Goal: Share content: Share content

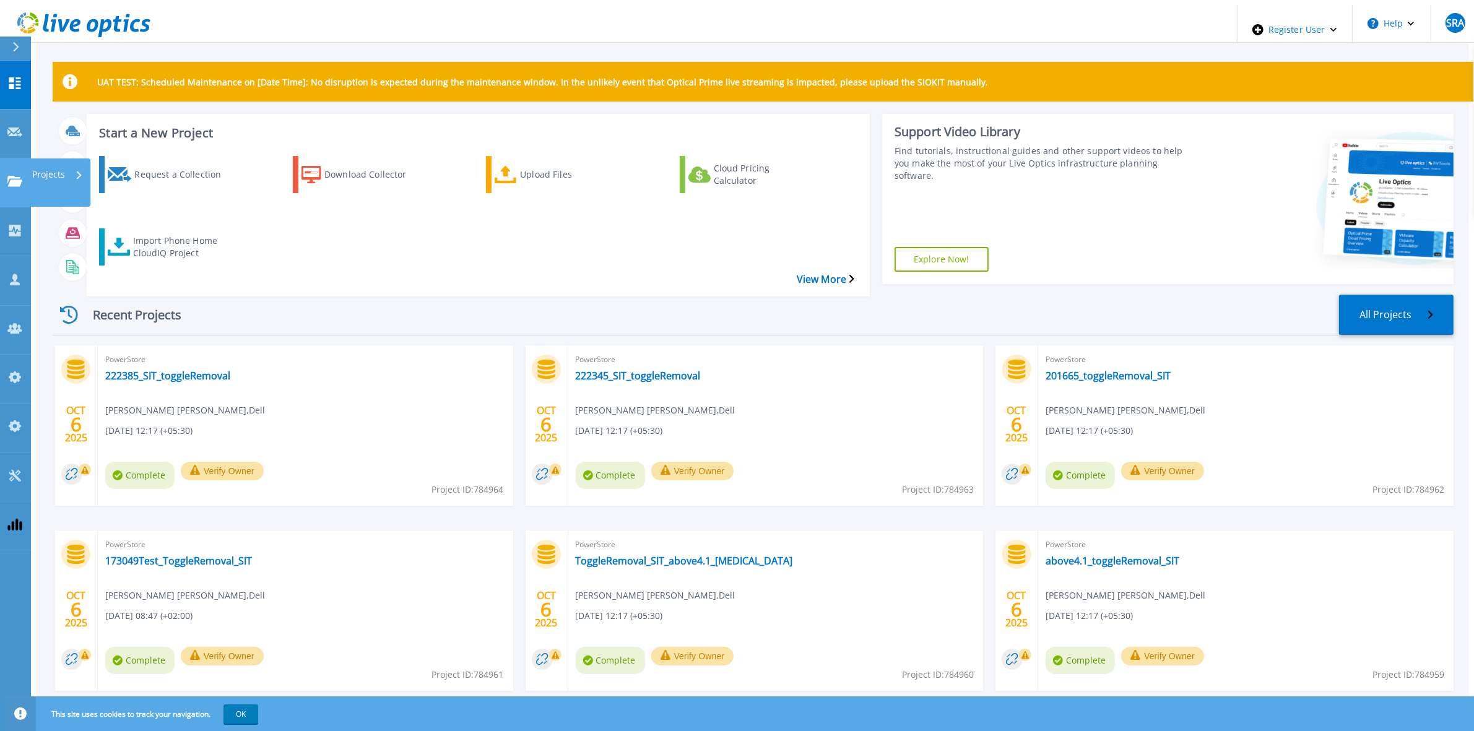
click at [19, 176] on icon at bounding box center [14, 181] width 15 height 11
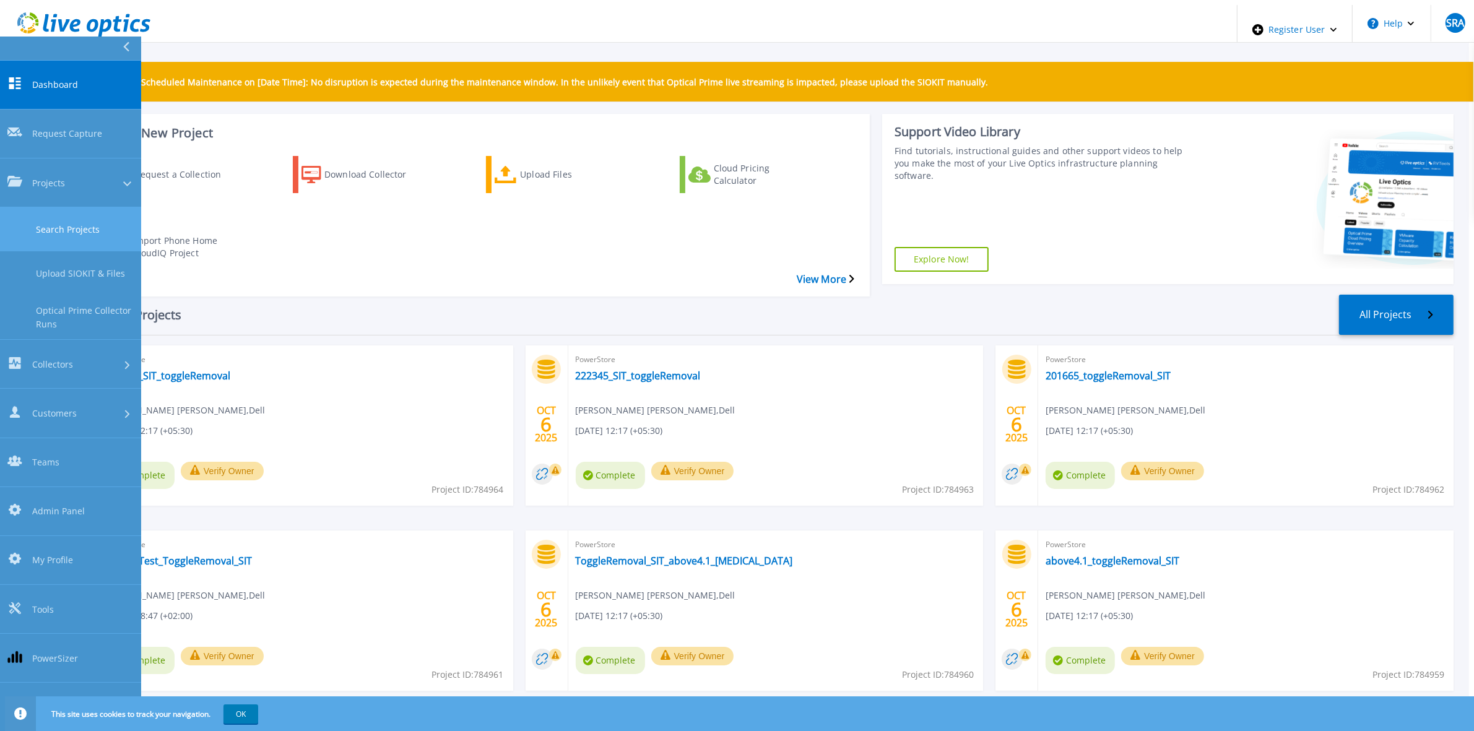
click at [77, 207] on link "Search Projects" at bounding box center [70, 229] width 141 height 44
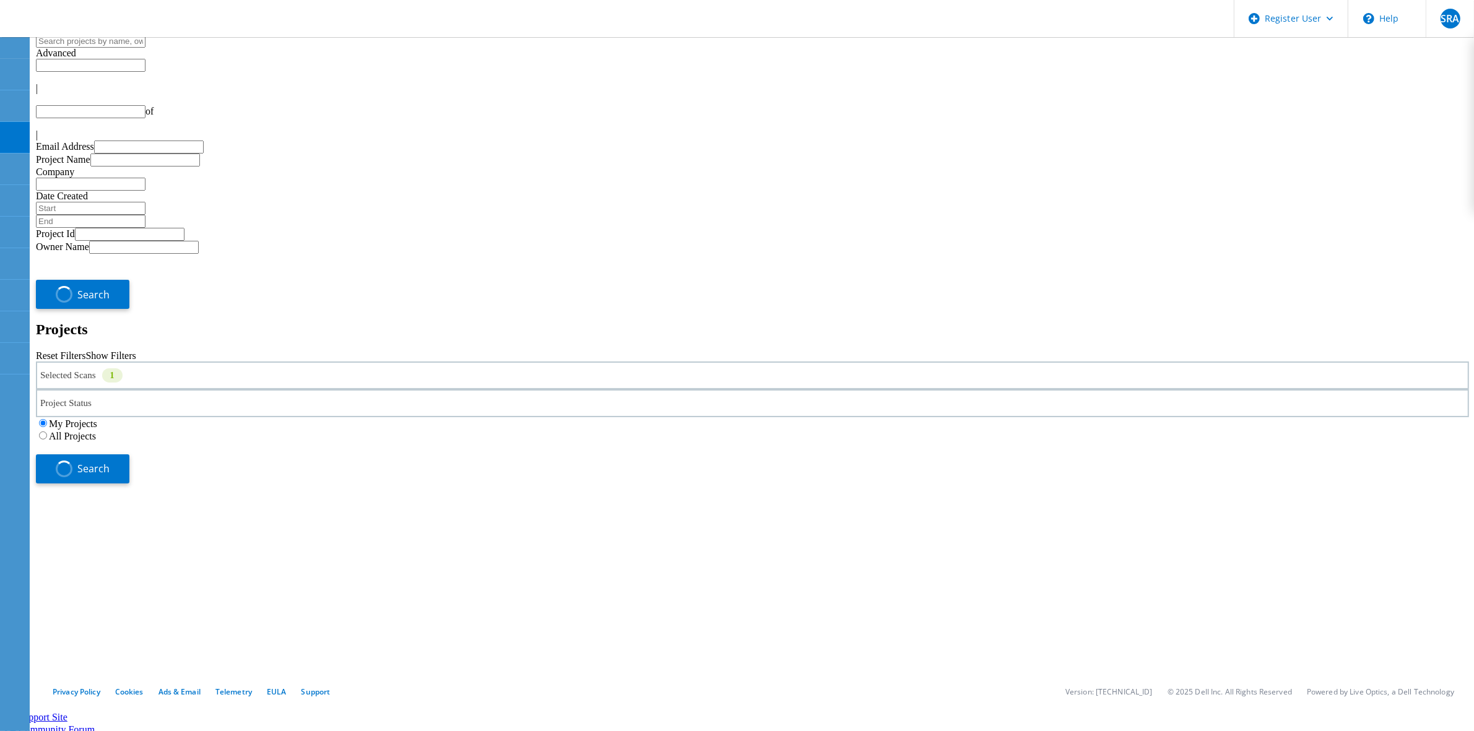
type input "1"
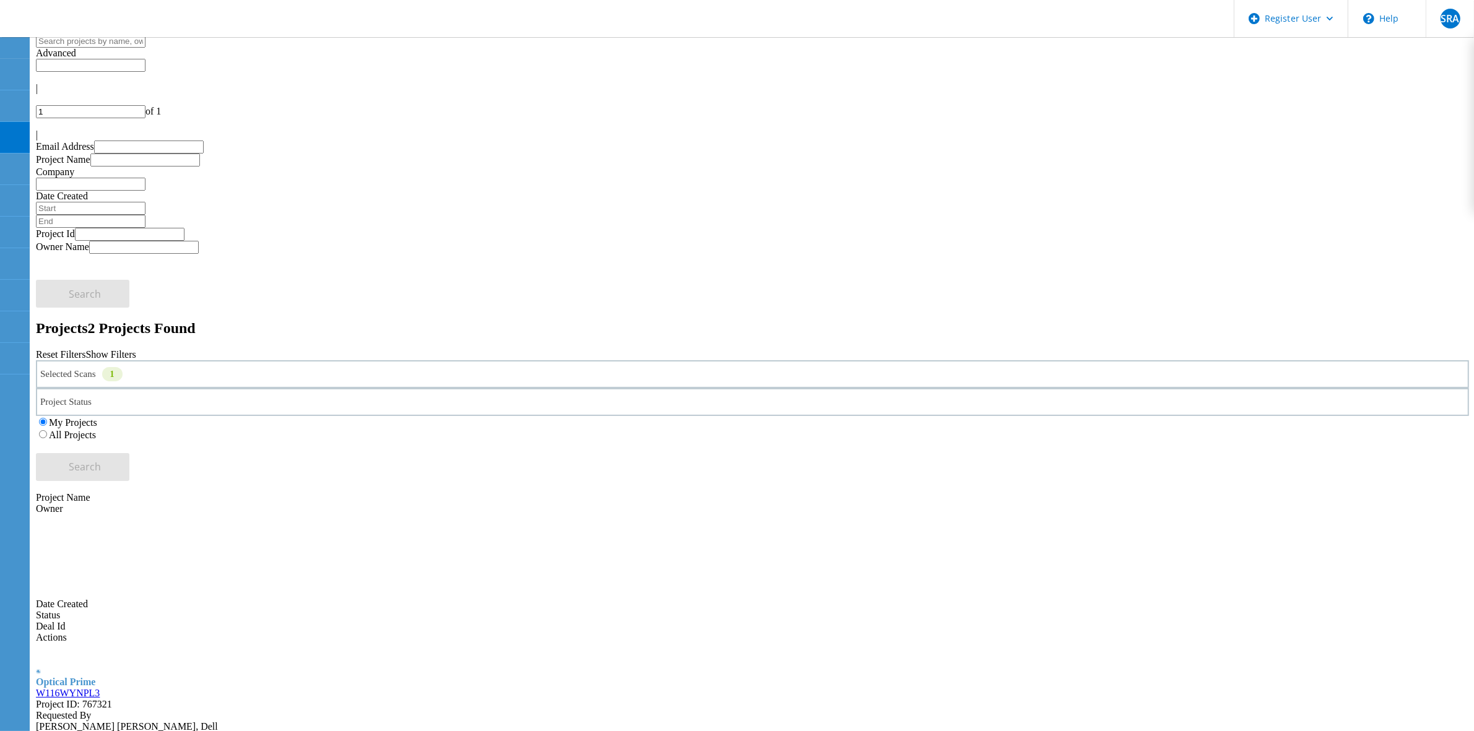
click at [96, 430] on label "All Projects" at bounding box center [72, 435] width 47 height 11
click at [47, 430] on input "All Projects" at bounding box center [43, 434] width 8 height 8
click at [1249, 441] on div "Search" at bounding box center [752, 461] width 1433 height 40
click at [129, 453] on button "Search" at bounding box center [82, 467] width 93 height 28
click at [145, 48] on input "text" at bounding box center [91, 41] width 110 height 13
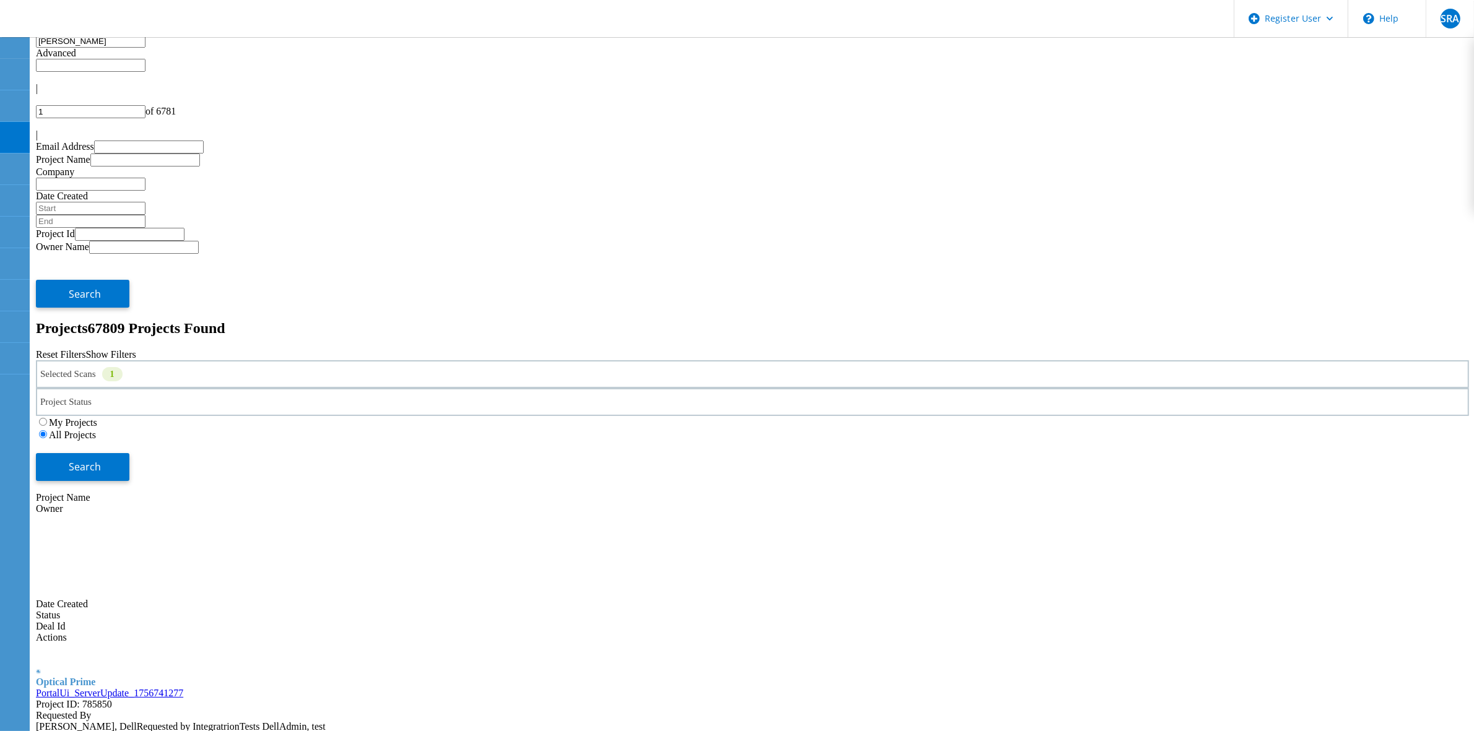
type input "gerry"
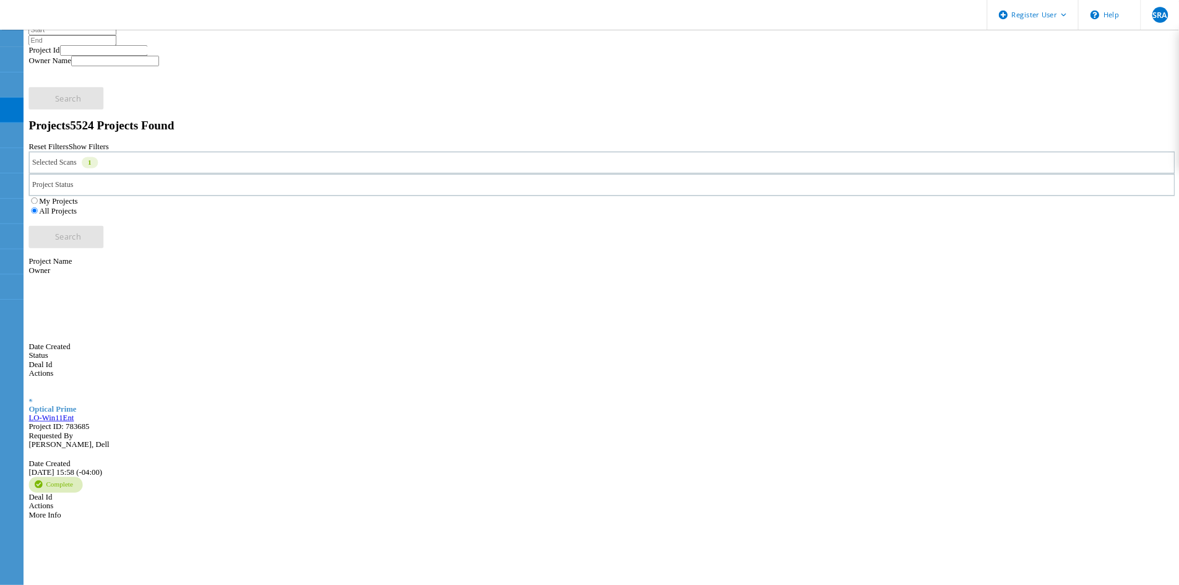
scroll to position [171, 0]
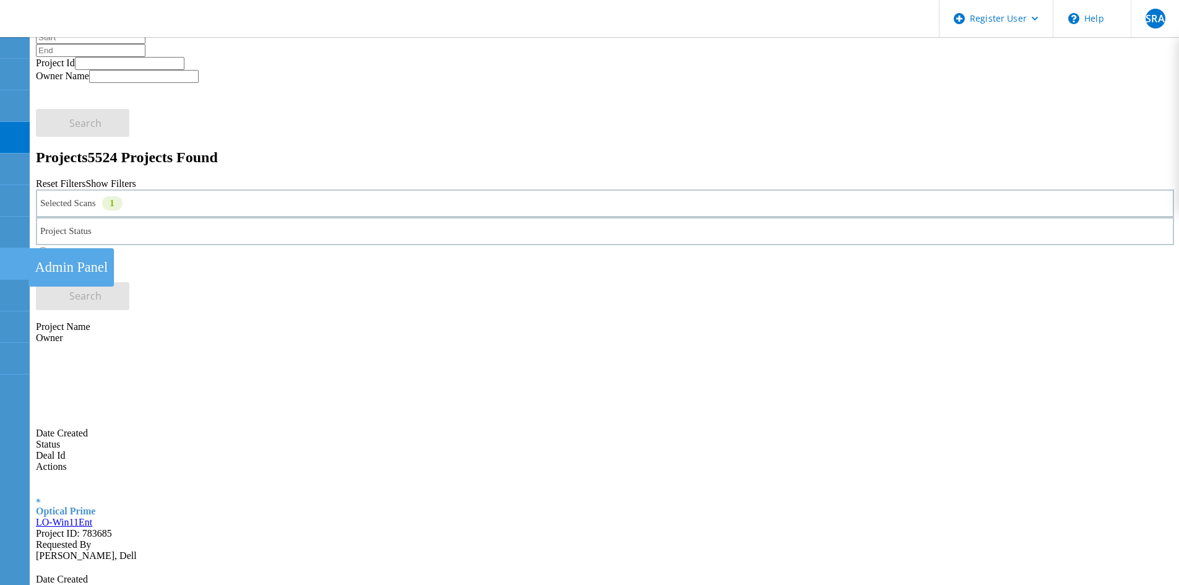
click at [7, 258] on use at bounding box center [7, 258] width 0 height 0
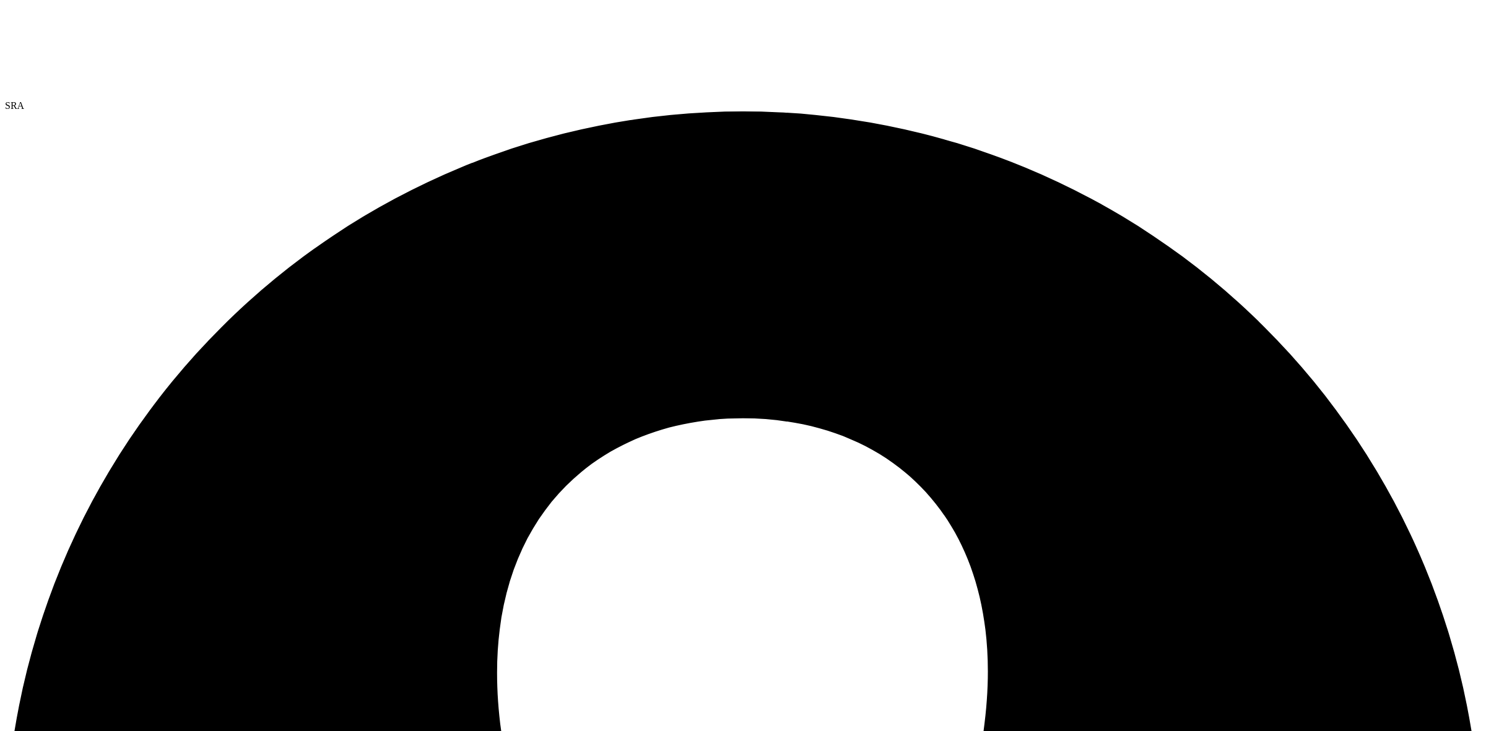
select select "USEast"
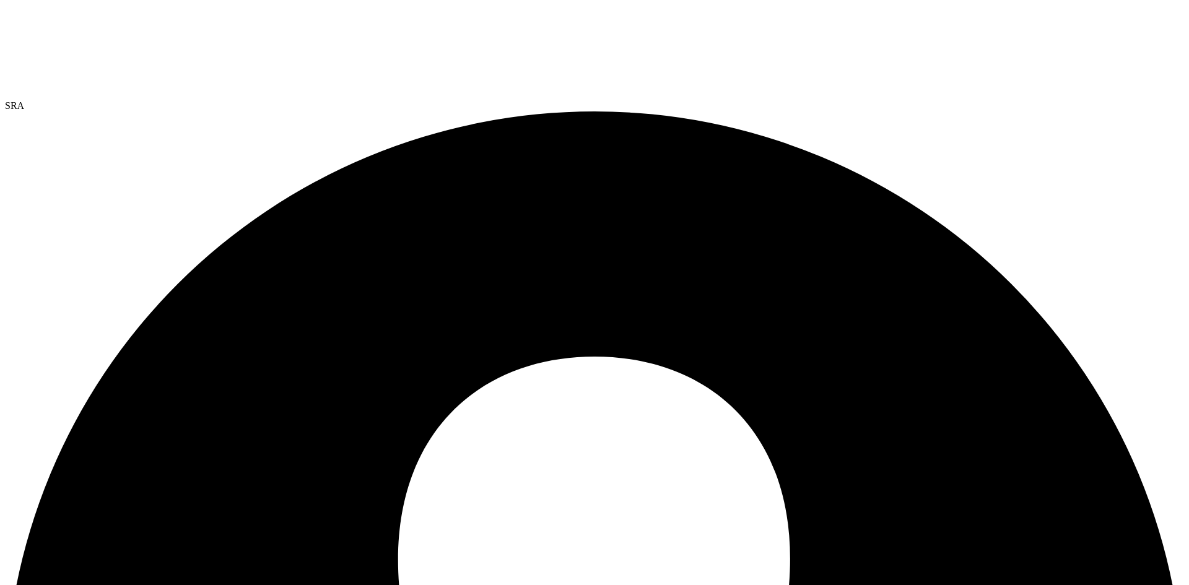
drag, startPoint x: 757, startPoint y: 274, endPoint x: 861, endPoint y: 233, distance: 111.7
click at [0, 0] on link "Share" at bounding box center [0, 0] width 0 height 0
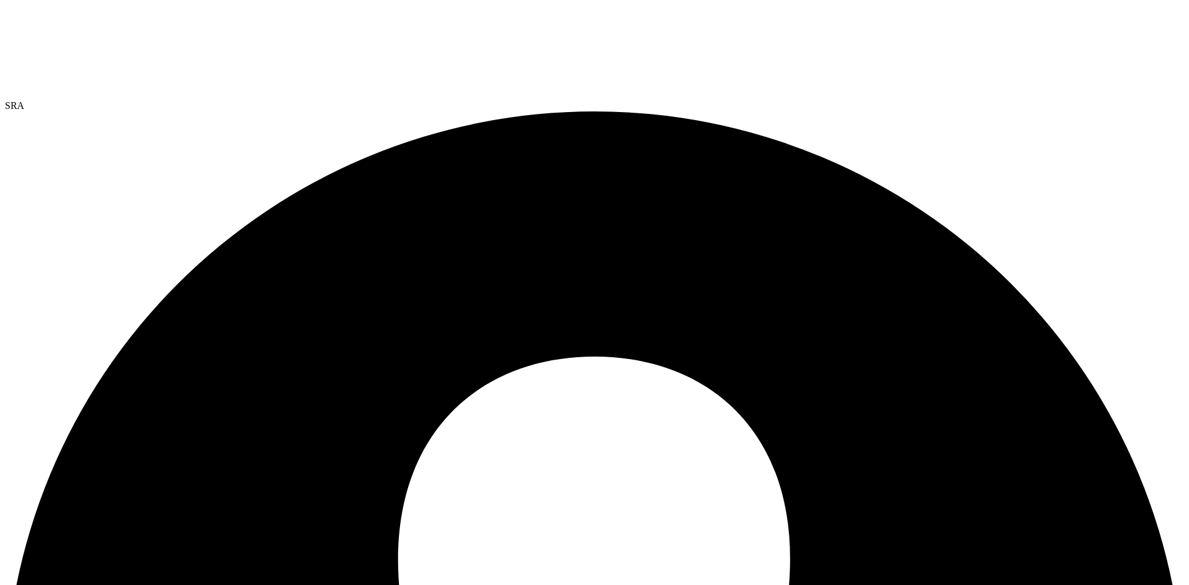
select select "USEast"
select select "USD"
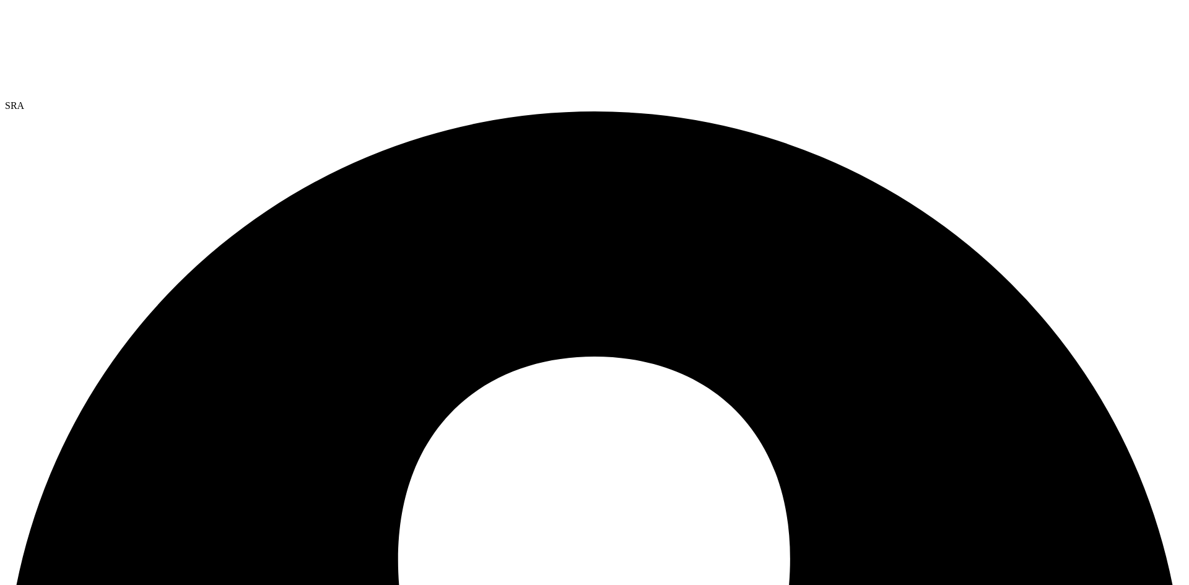
checkbox input "false"
drag, startPoint x: 454, startPoint y: 287, endPoint x: 468, endPoint y: 322, distance: 37.8
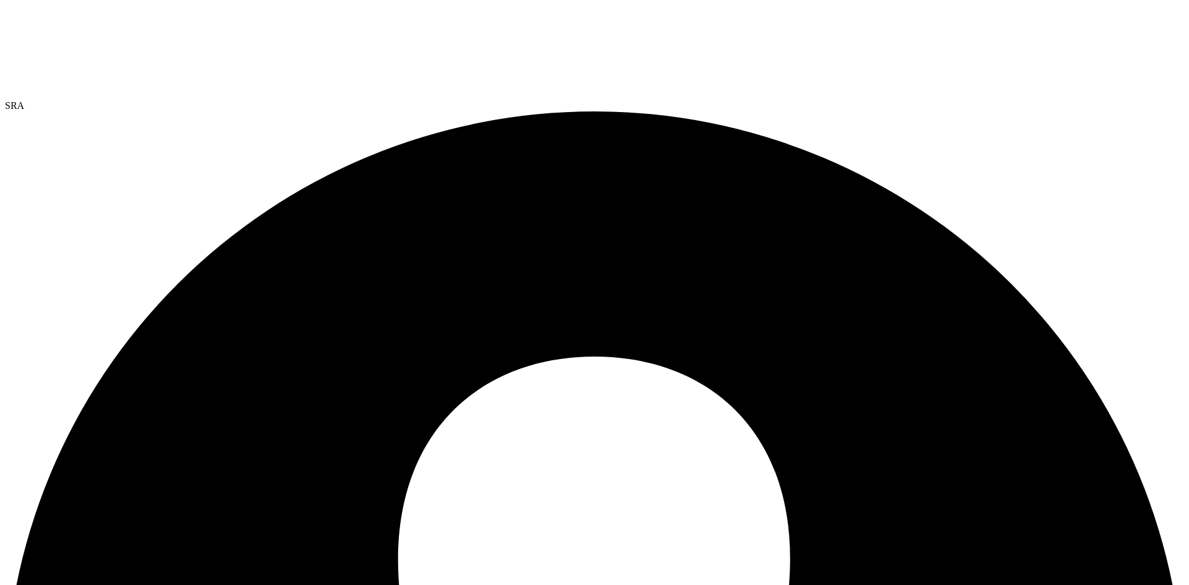
paste input "[EMAIL_ADDRESS][DOMAIN_NAME]"
type input "[EMAIL_ADDRESS][DOMAIN_NAME]"
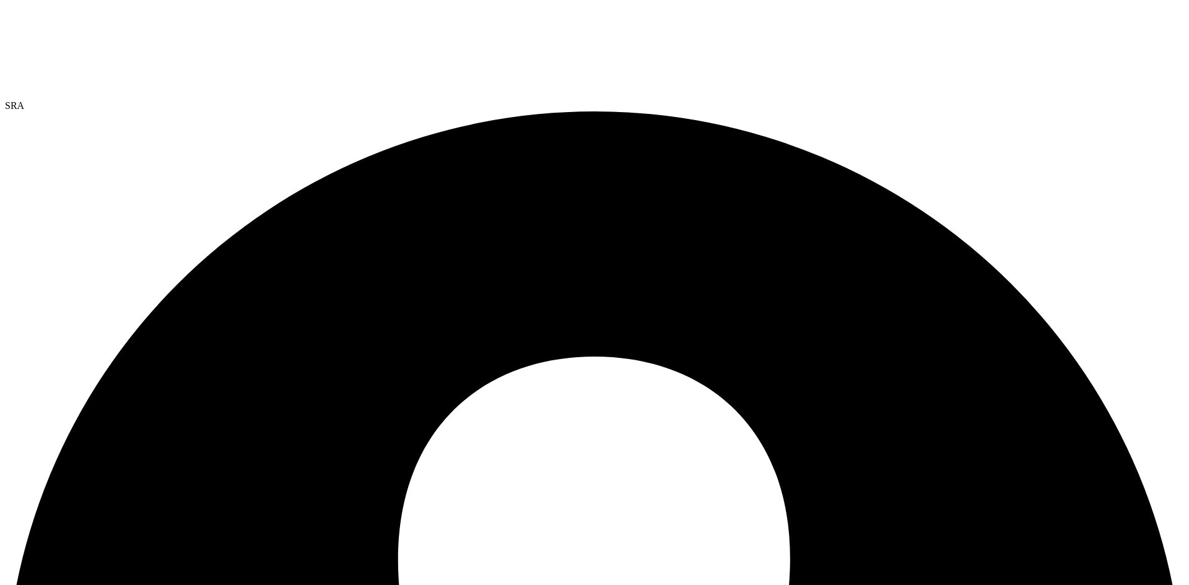
click at [0, 0] on link "Delete" at bounding box center [0, 0] width 0 height 0
click at [24, 100] on span "SRA" at bounding box center [14, 105] width 19 height 11
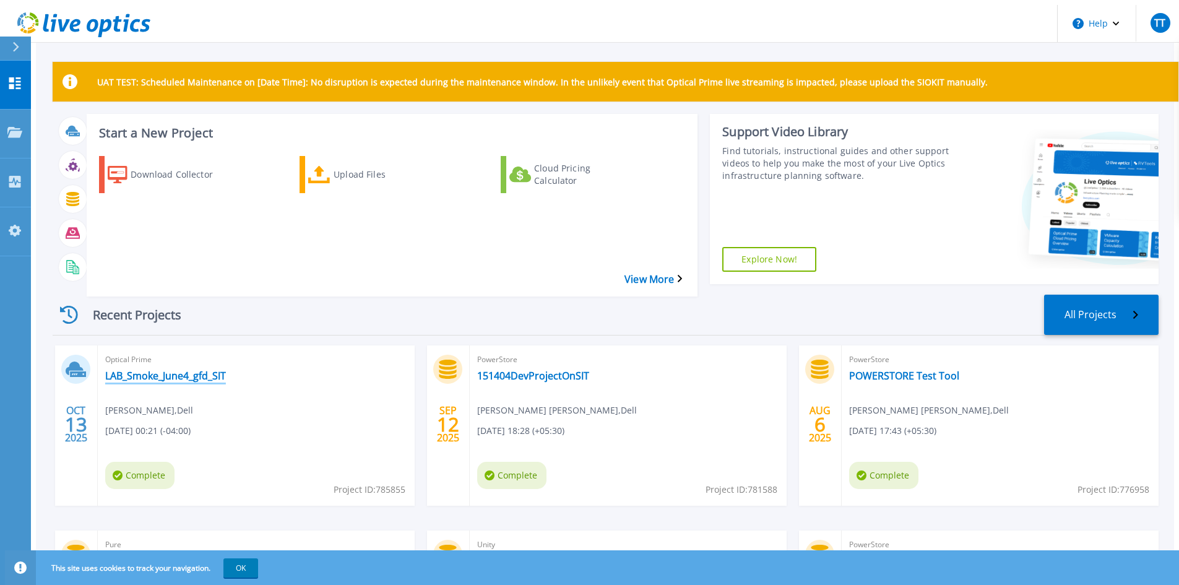
click at [204, 370] on link "LAB_Smoke_June4_gfd_SIT" at bounding box center [165, 376] width 121 height 12
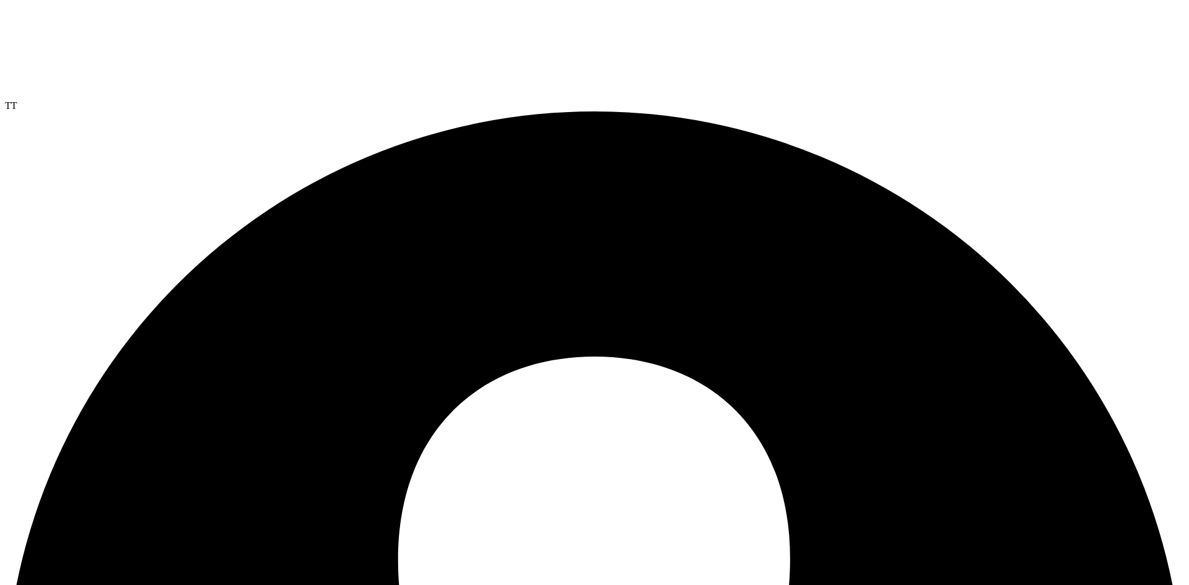
click at [17, 100] on span "TT" at bounding box center [11, 105] width 12 height 11
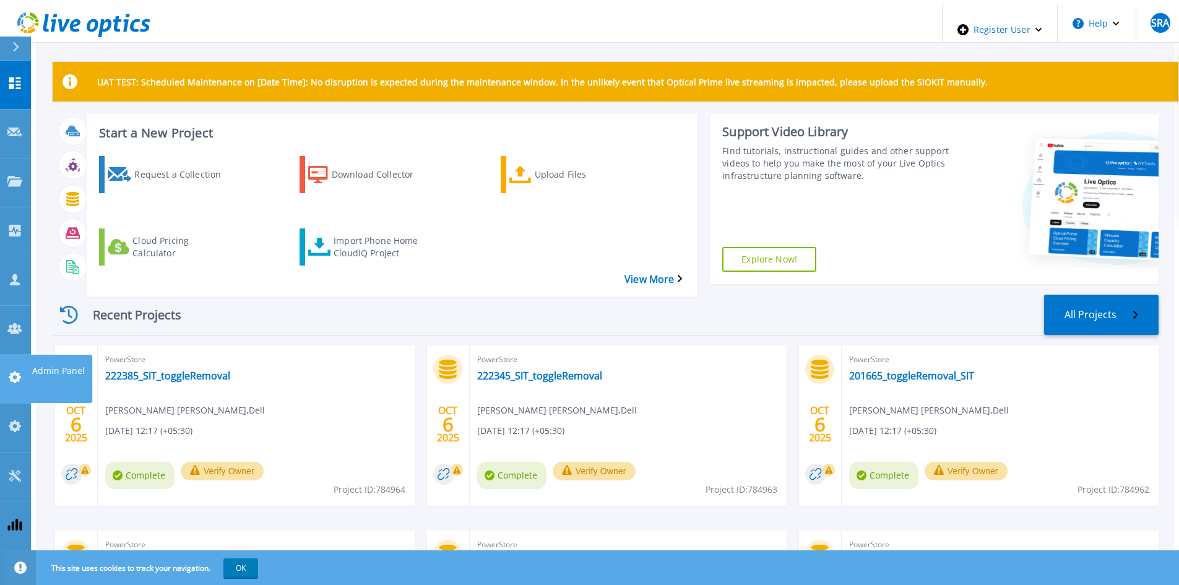
click at [17, 355] on link "Admin Panel Admin Panel" at bounding box center [15, 379] width 31 height 49
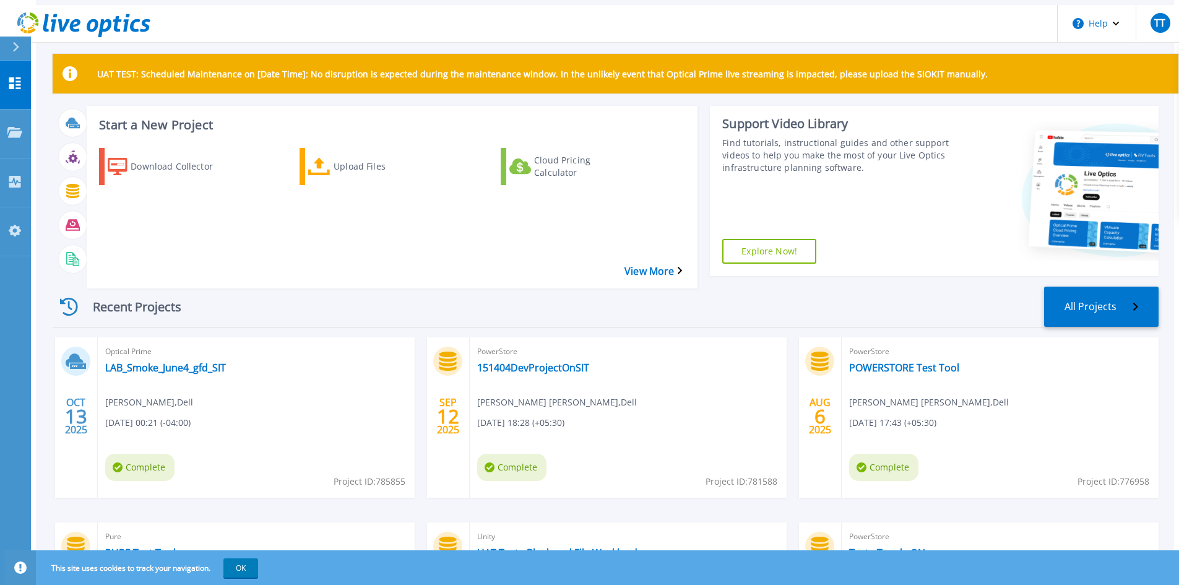
scroll to position [62, 0]
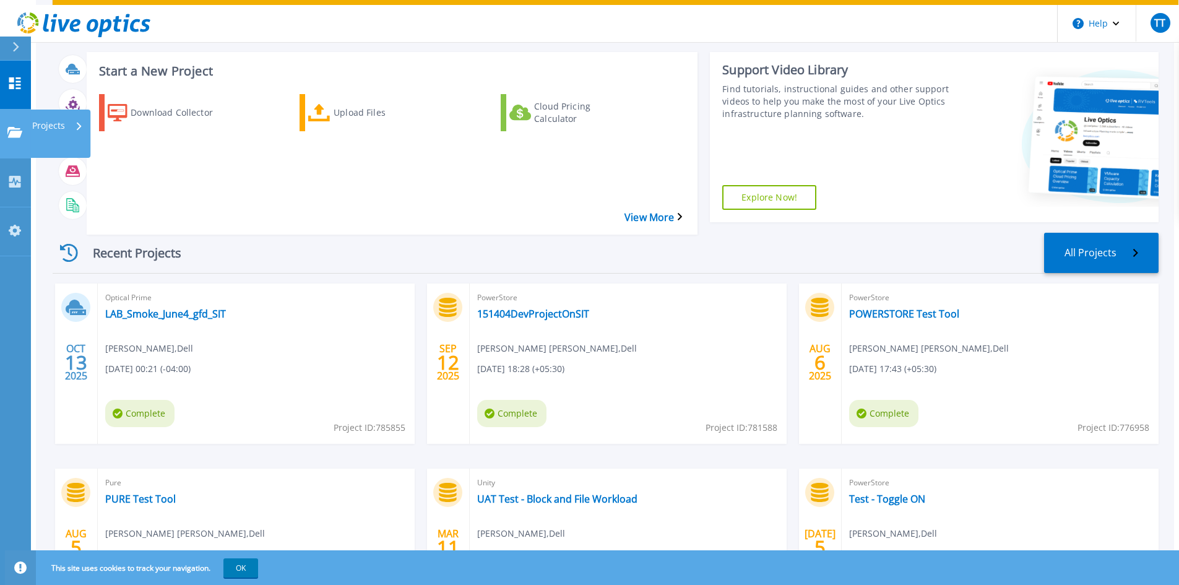
click at [22, 112] on link "Projects Projects" at bounding box center [15, 134] width 31 height 49
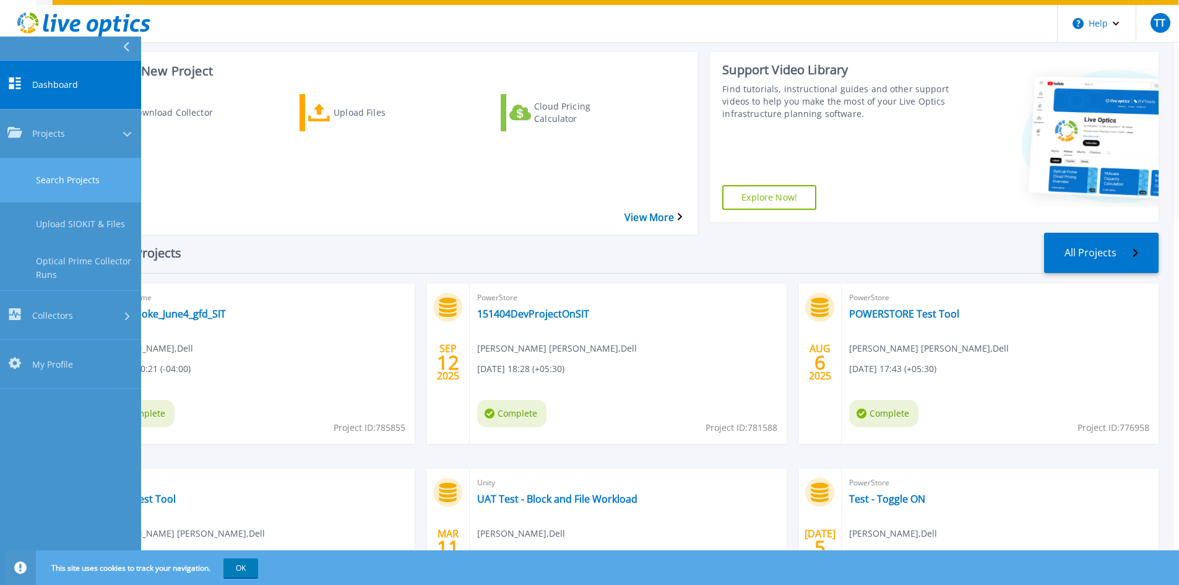
click at [22, 158] on link "Search Projects" at bounding box center [70, 180] width 141 height 44
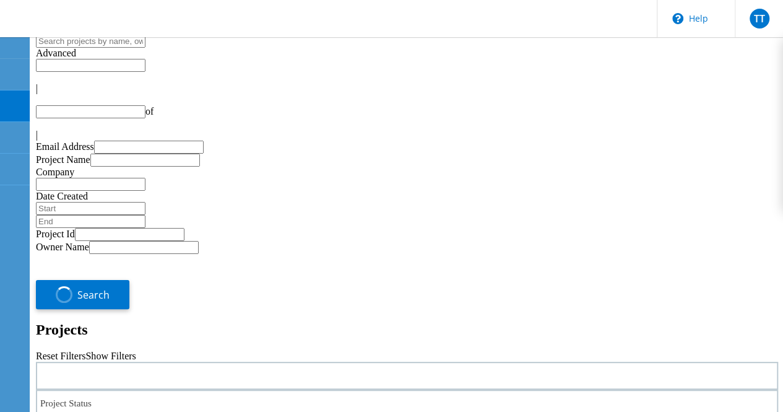
type input "1"
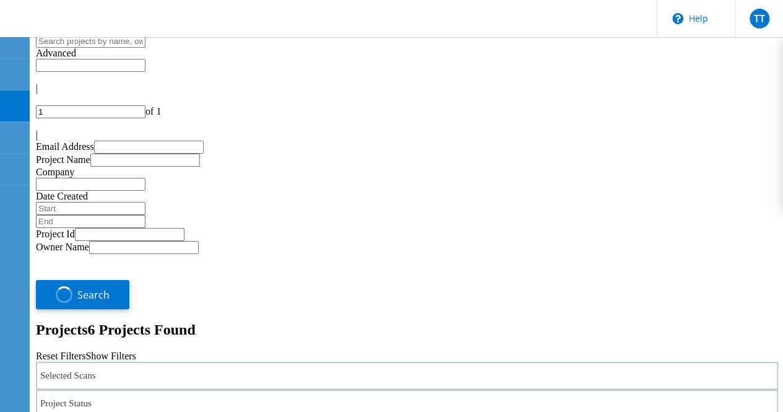
click at [184, 362] on div "Selected Scans" at bounding box center [407, 376] width 742 height 28
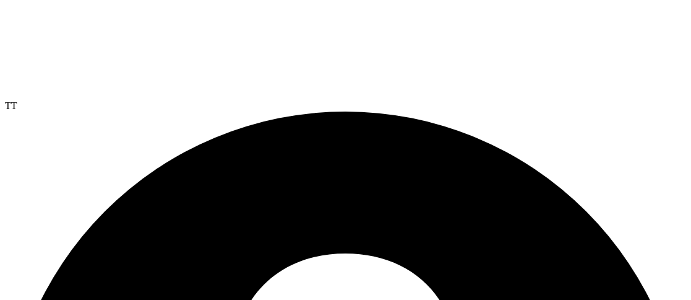
click at [17, 100] on span "TT" at bounding box center [11, 105] width 12 height 11
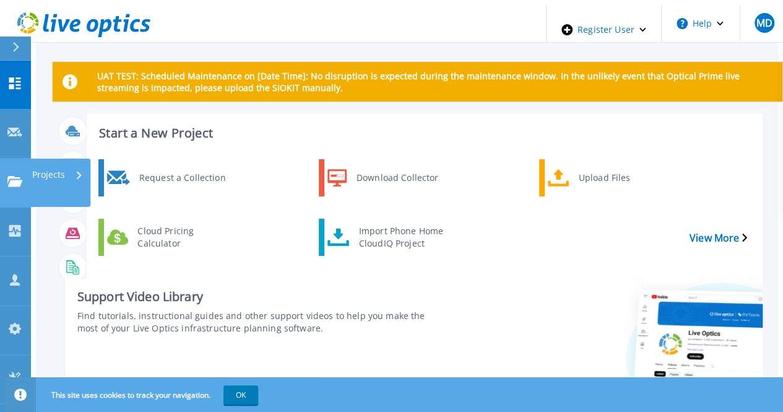
click at [25, 158] on link "Projects Projects" at bounding box center [15, 182] width 31 height 49
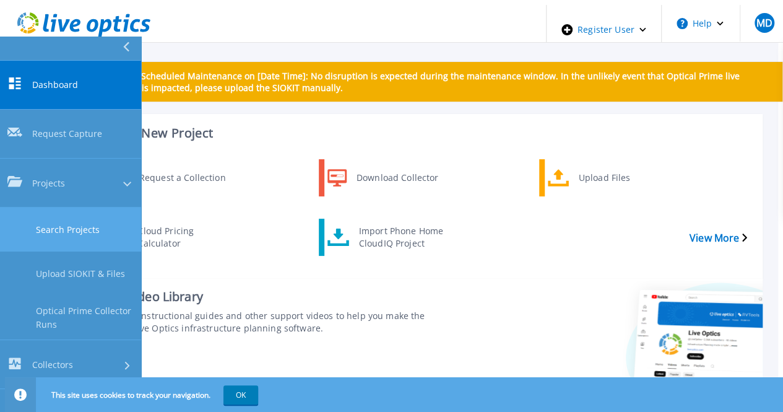
click at [46, 207] on link "Search Projects" at bounding box center [70, 229] width 141 height 44
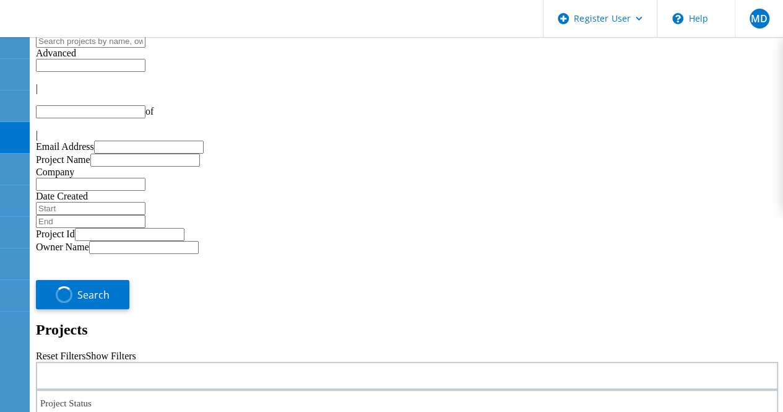
click at [214, 362] on div at bounding box center [407, 376] width 742 height 28
type input "1"
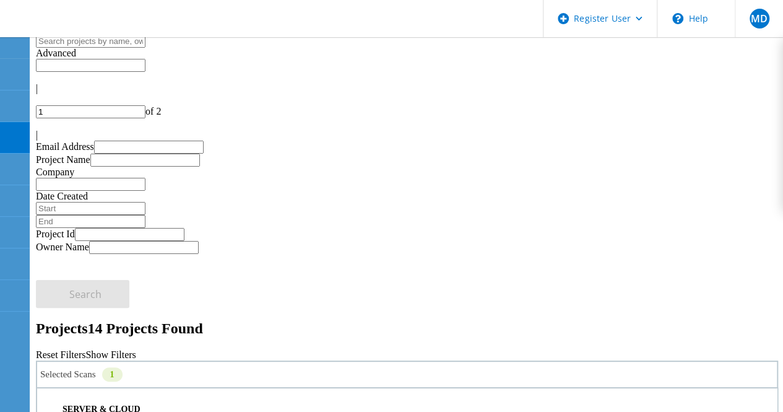
click at [317, 320] on h2 "Projects 14 Projects Found" at bounding box center [407, 328] width 742 height 17
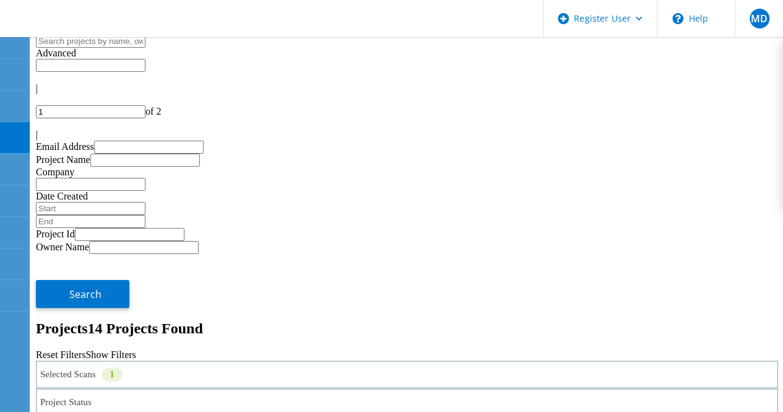
click at [349, 388] on div "Project Status" at bounding box center [407, 402] width 742 height 28
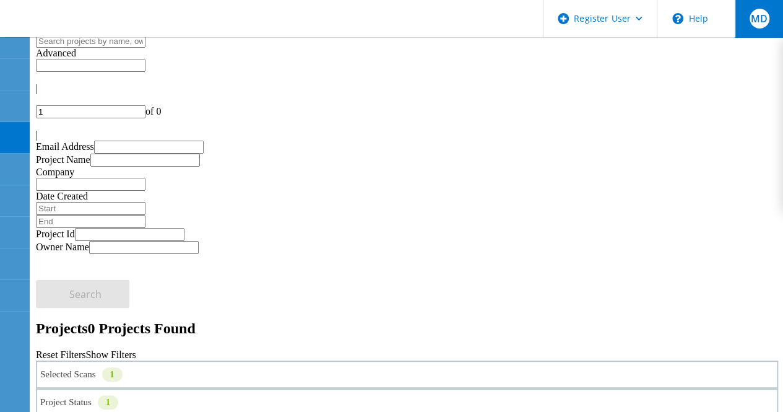
click at [761, 27] on div "MD" at bounding box center [760, 19] width 20 height 20
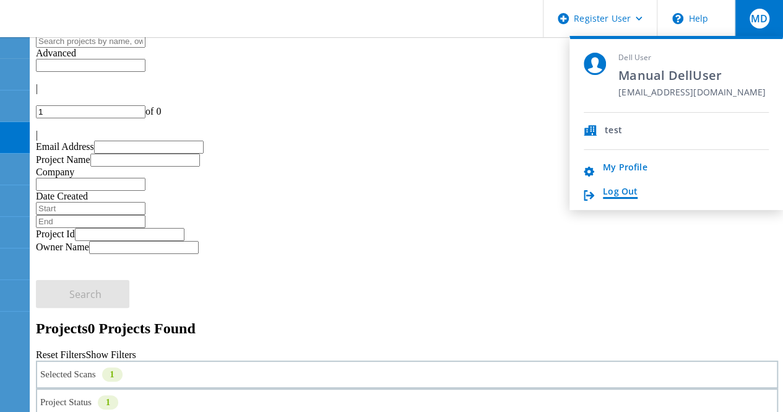
click at [623, 194] on link "Log Out" at bounding box center [620, 192] width 35 height 12
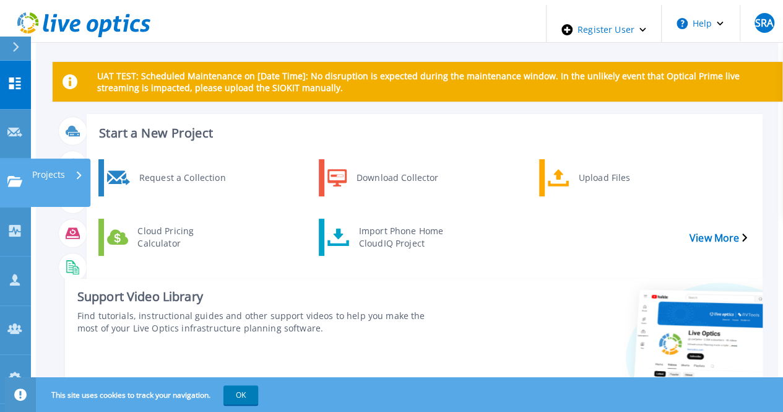
click at [25, 158] on link "Projects Projects" at bounding box center [15, 182] width 31 height 49
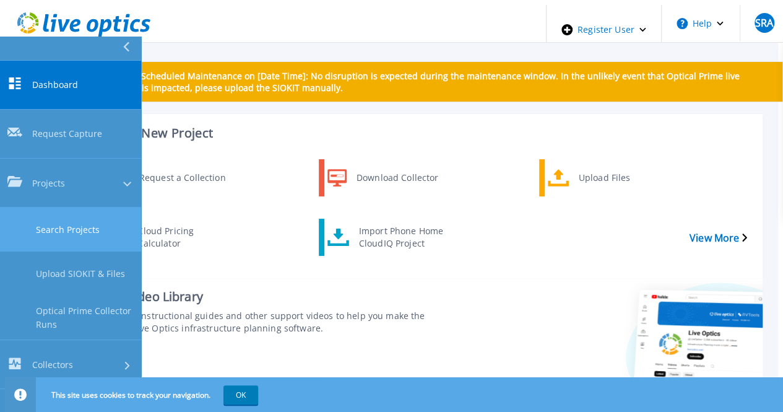
click at [41, 207] on link "Search Projects" at bounding box center [70, 229] width 141 height 44
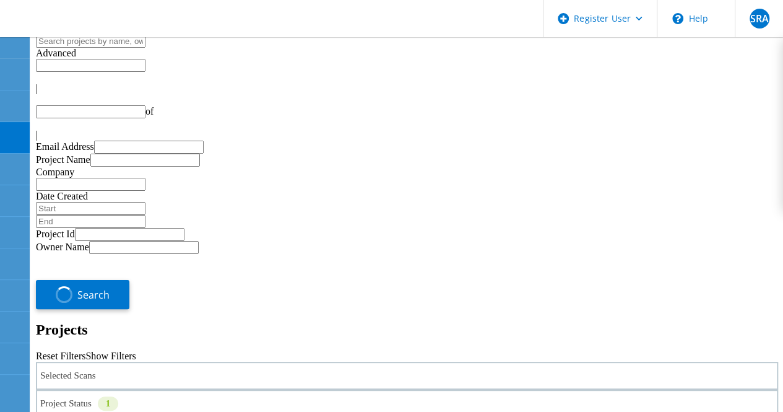
type input "1"
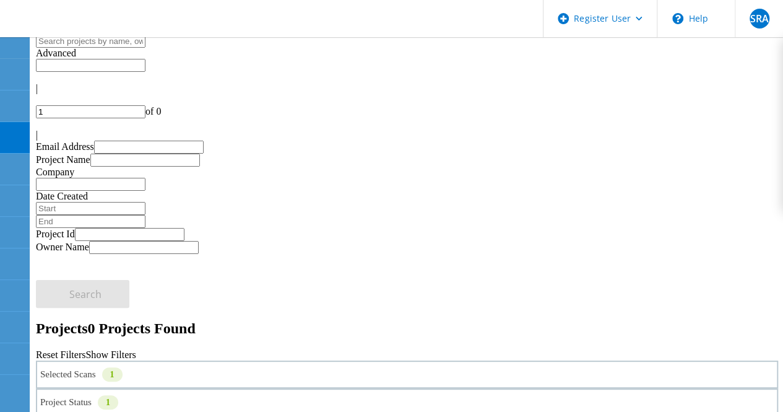
drag, startPoint x: 534, startPoint y: 214, endPoint x: 552, endPoint y: 209, distance: 19.2
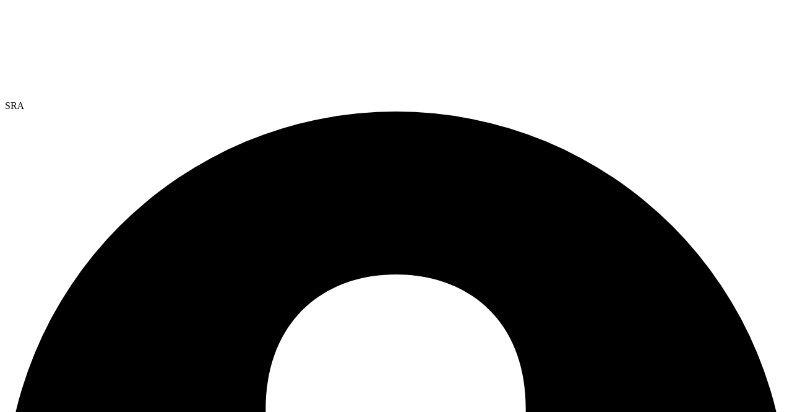
select select "USEast"
select select "USD"
drag, startPoint x: 209, startPoint y: 162, endPoint x: 219, endPoint y: 181, distance: 21.3
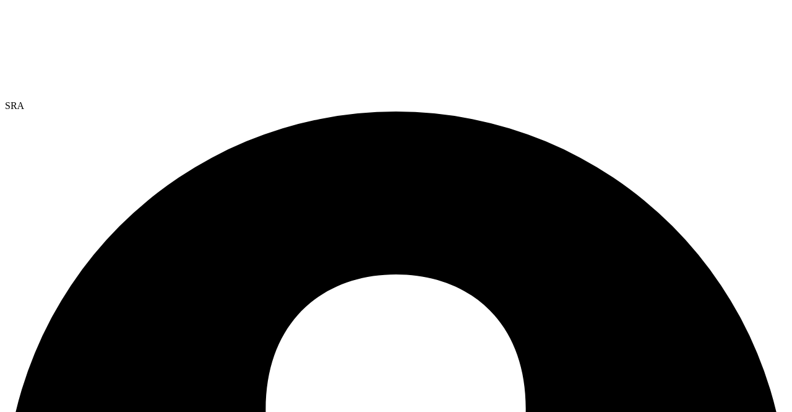
paste input "[EMAIL_ADDRESS][DOMAIN_NAME]"
type input "[EMAIL_ADDRESS][DOMAIN_NAME]"
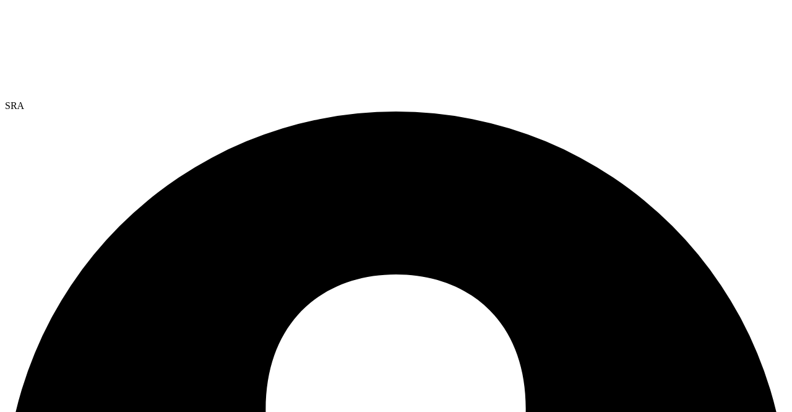
click at [774, 100] on div "SRA" at bounding box center [396, 105] width 782 height 11
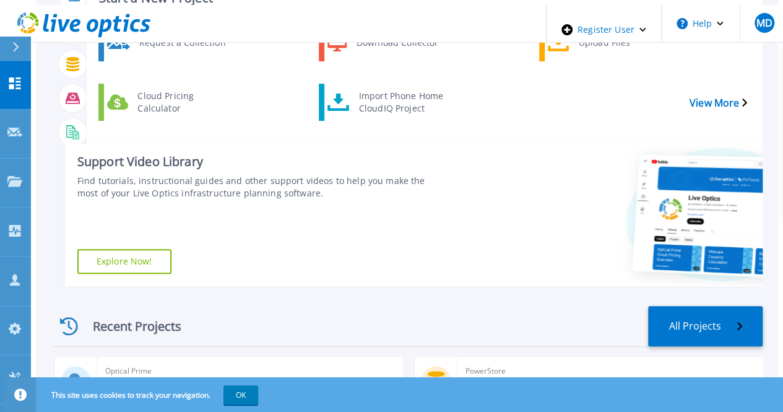
scroll to position [248, 0]
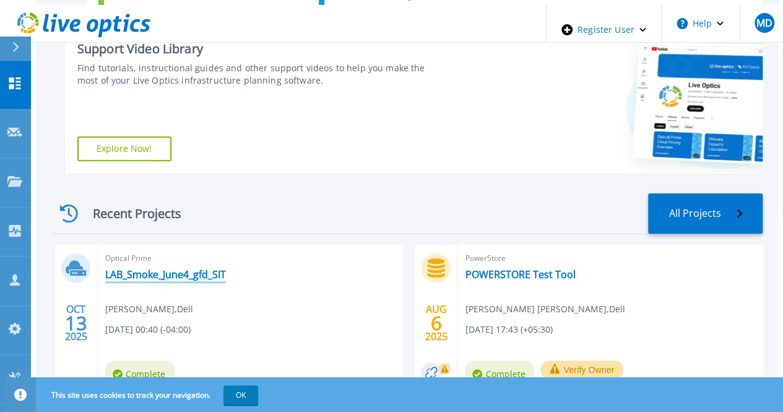
click at [181, 268] on link "LAB_Smoke_June4_gfd_SIT" at bounding box center [165, 274] width 121 height 12
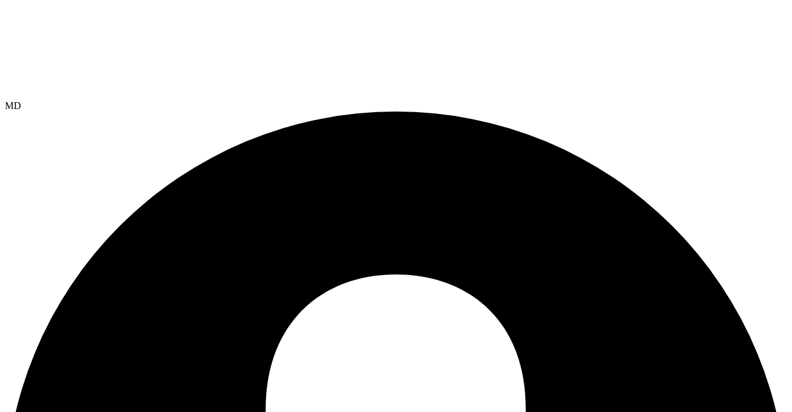
select select "USD"
click at [21, 100] on span "MD" at bounding box center [13, 105] width 16 height 11
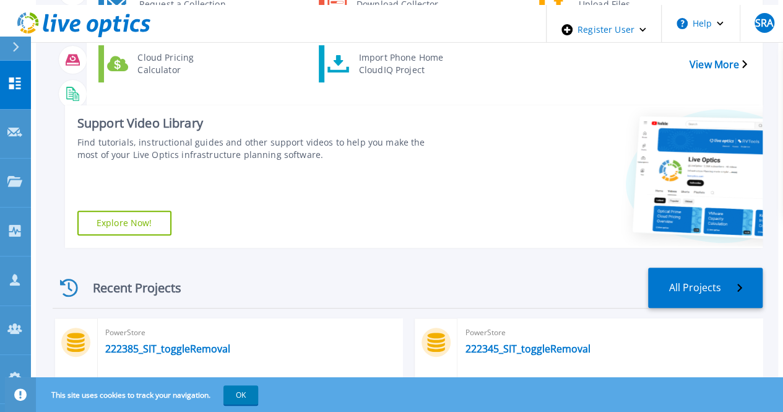
scroll to position [186, 0]
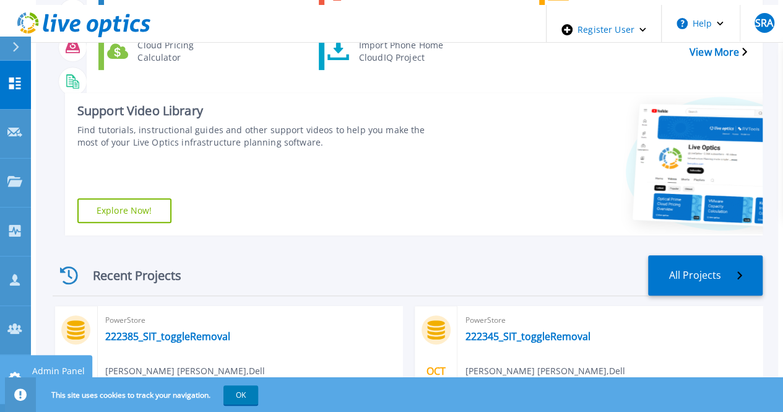
click at [12, 355] on link "Admin Panel Admin Panel" at bounding box center [15, 379] width 31 height 49
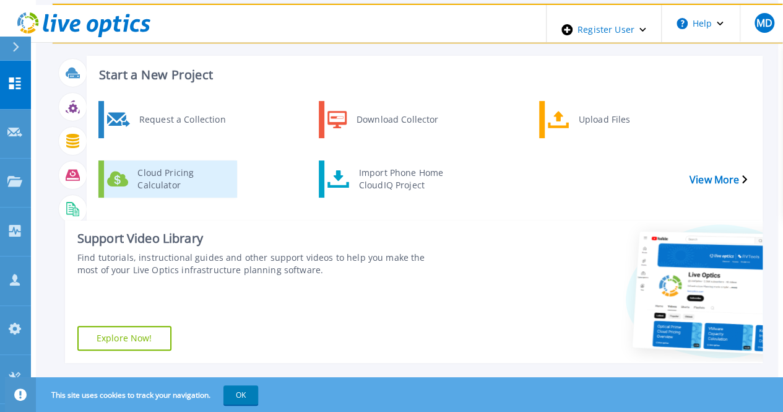
scroll to position [186, 0]
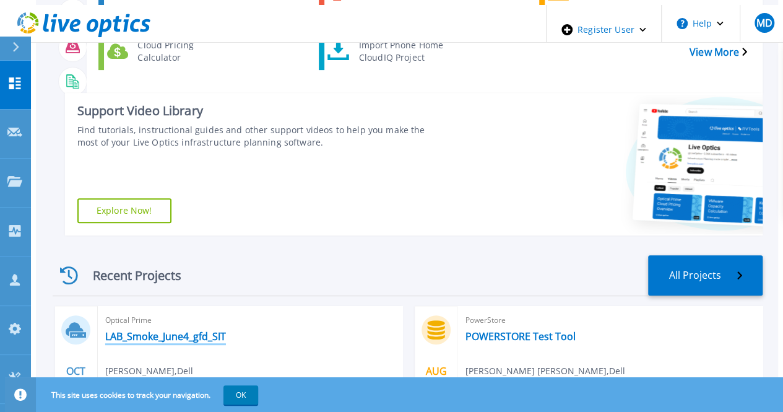
click at [108, 330] on link "LAB_Smoke_June4_gfd_SIT" at bounding box center [165, 336] width 121 height 12
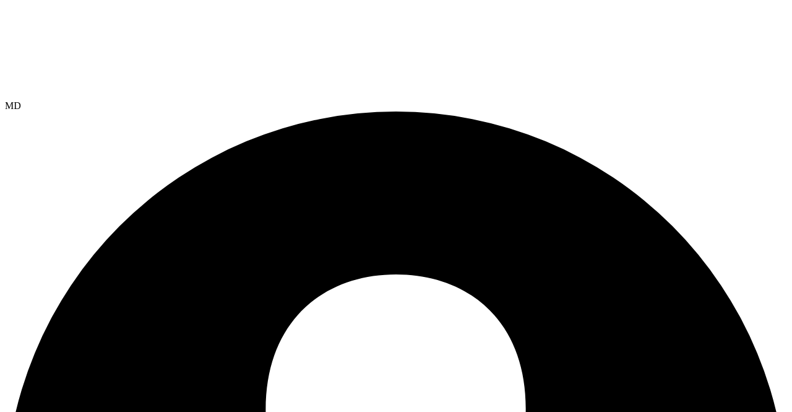
select select "USD"
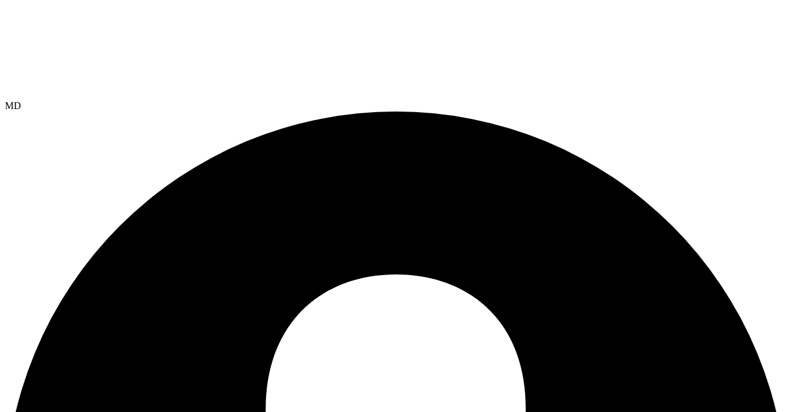
click at [748, 100] on div "MD" at bounding box center [396, 105] width 782 height 11
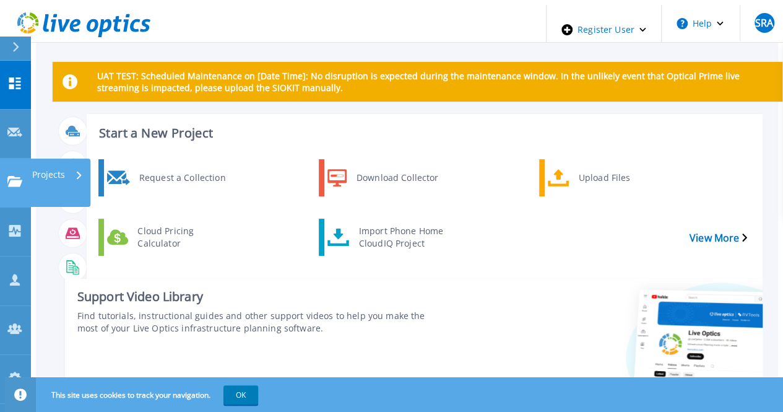
click at [22, 176] on icon at bounding box center [14, 181] width 15 height 11
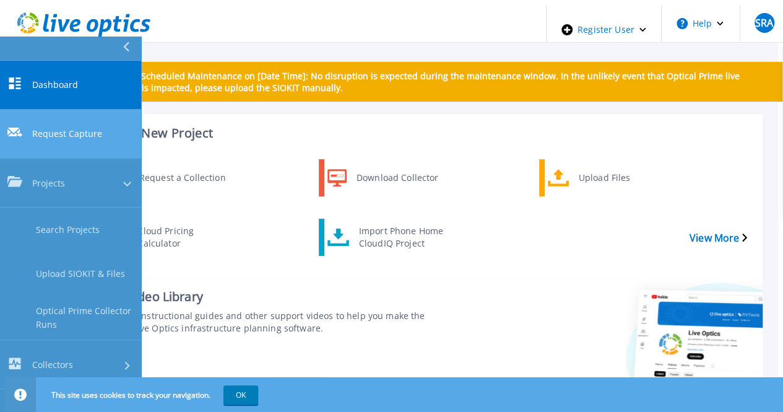
click at [60, 128] on span "Request Capture" at bounding box center [67, 134] width 70 height 13
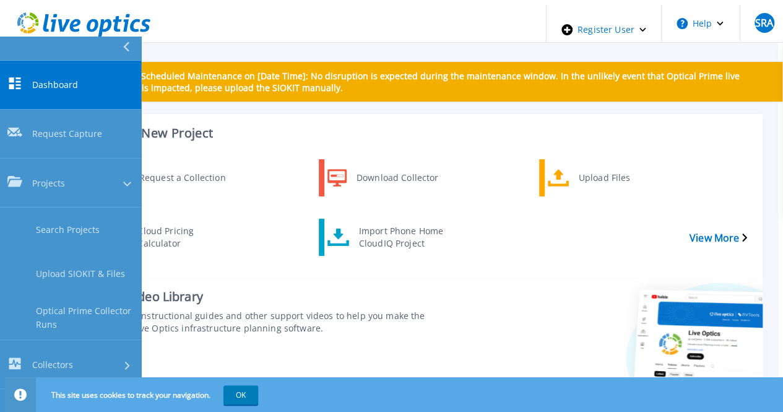
click at [72, 82] on link "Dashboard Dashboard" at bounding box center [70, 85] width 141 height 49
click at [46, 54] on button at bounding box center [70, 49] width 141 height 24
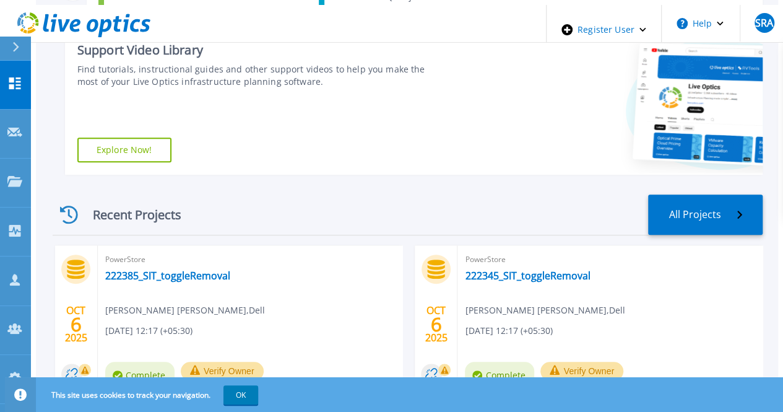
scroll to position [370, 0]
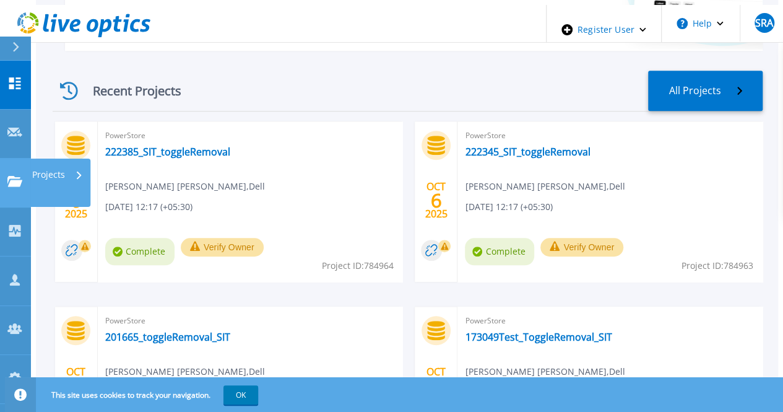
click at [16, 176] on icon at bounding box center [14, 181] width 15 height 11
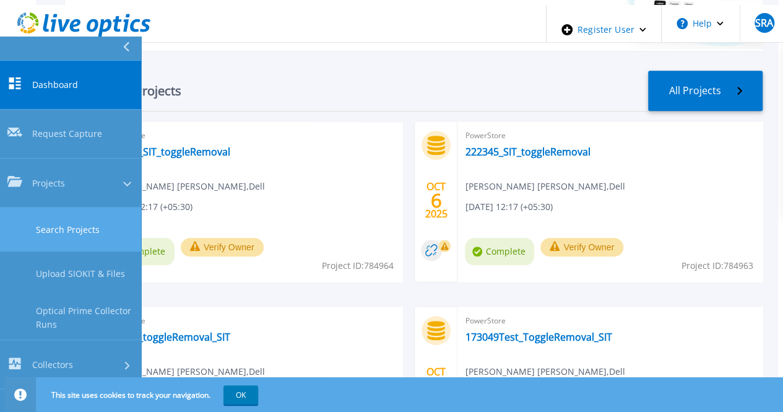
click at [87, 207] on link "Search Projects" at bounding box center [70, 229] width 141 height 44
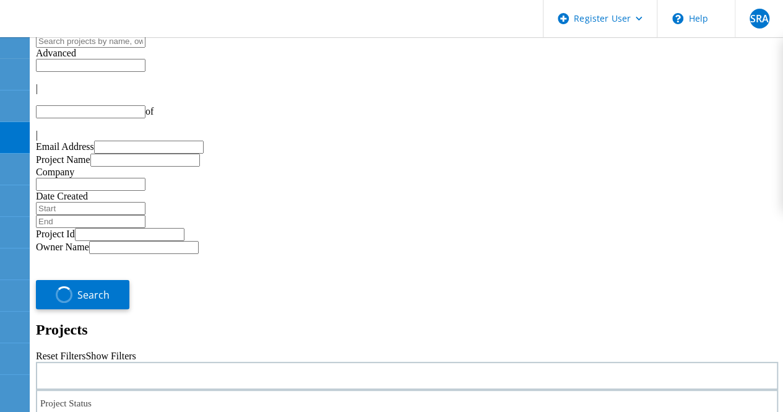
type input "1"
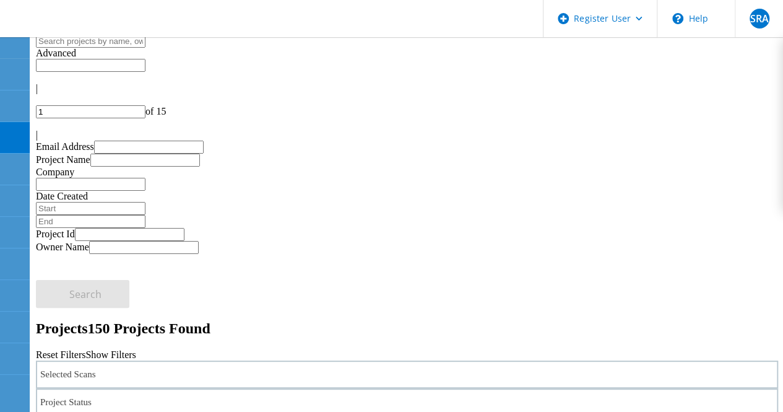
click at [157, 360] on div "Selected Scans" at bounding box center [407, 374] width 742 height 28
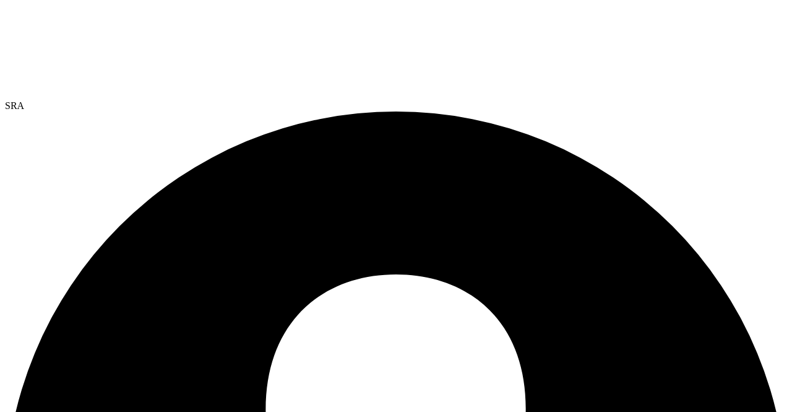
select select "USD"
click at [24, 100] on span "SRA" at bounding box center [14, 105] width 19 height 11
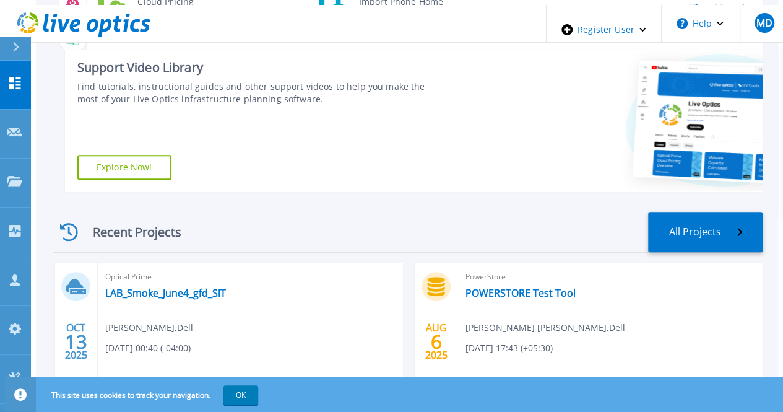
scroll to position [248, 0]
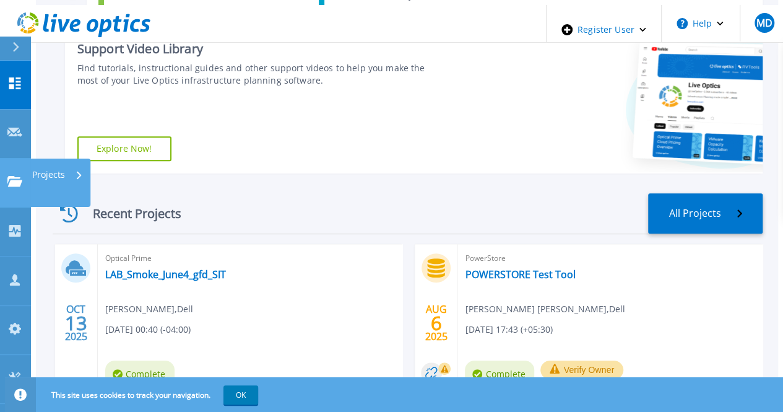
click at [13, 176] on icon at bounding box center [14, 181] width 15 height 11
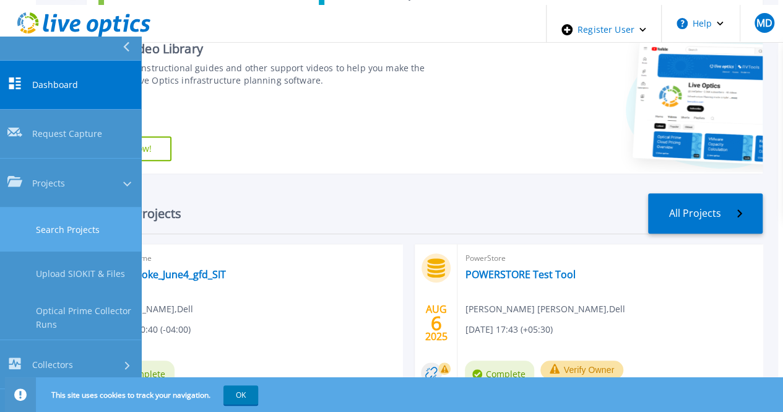
click at [53, 207] on link "Search Projects" at bounding box center [70, 229] width 141 height 44
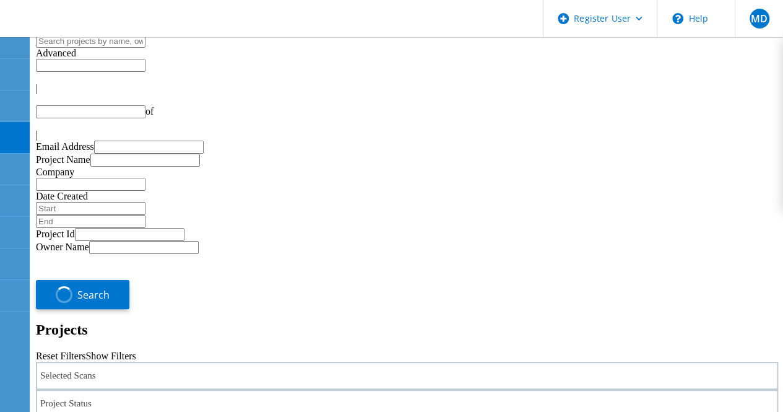
type input "1"
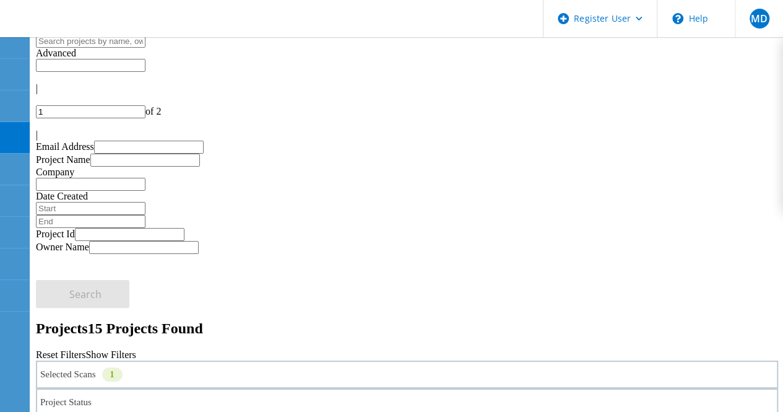
click at [740, 30] on div "MD" at bounding box center [759, 18] width 48 height 37
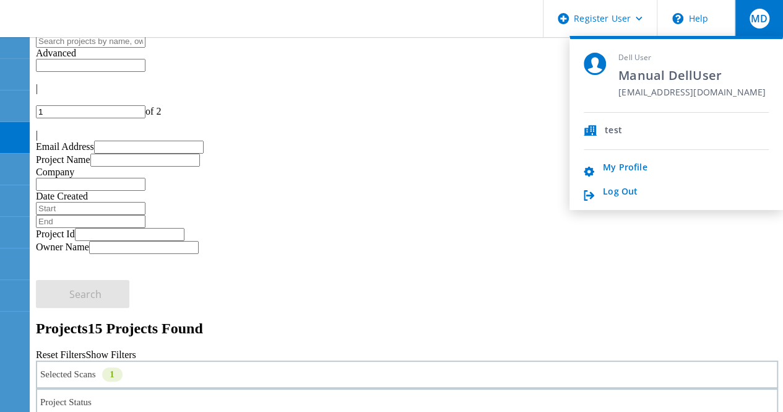
click at [740, 30] on div "MD" at bounding box center [759, 18] width 48 height 37
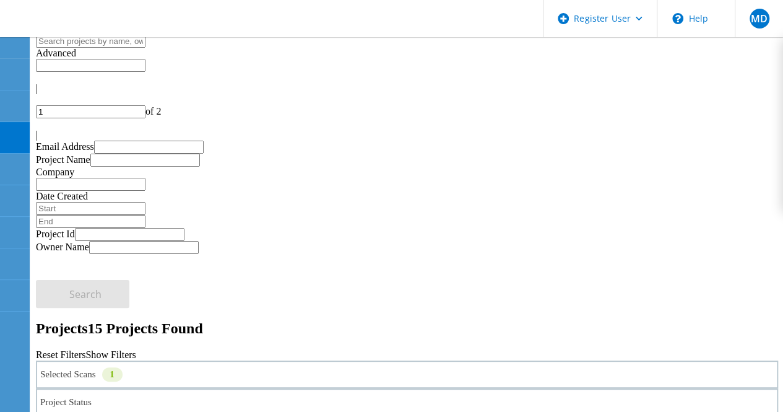
click at [172, 360] on div "Selected Scans 1" at bounding box center [407, 374] width 742 height 28
click at [334, 388] on div "Project Status" at bounding box center [407, 402] width 742 height 28
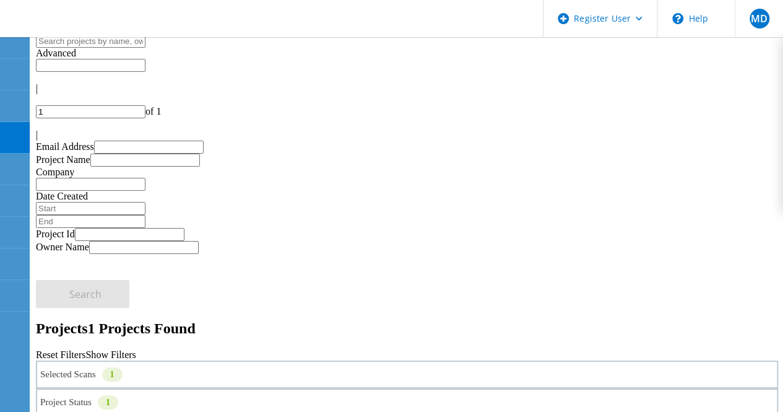
click at [371, 388] on div "Project Status 1" at bounding box center [407, 402] width 742 height 28
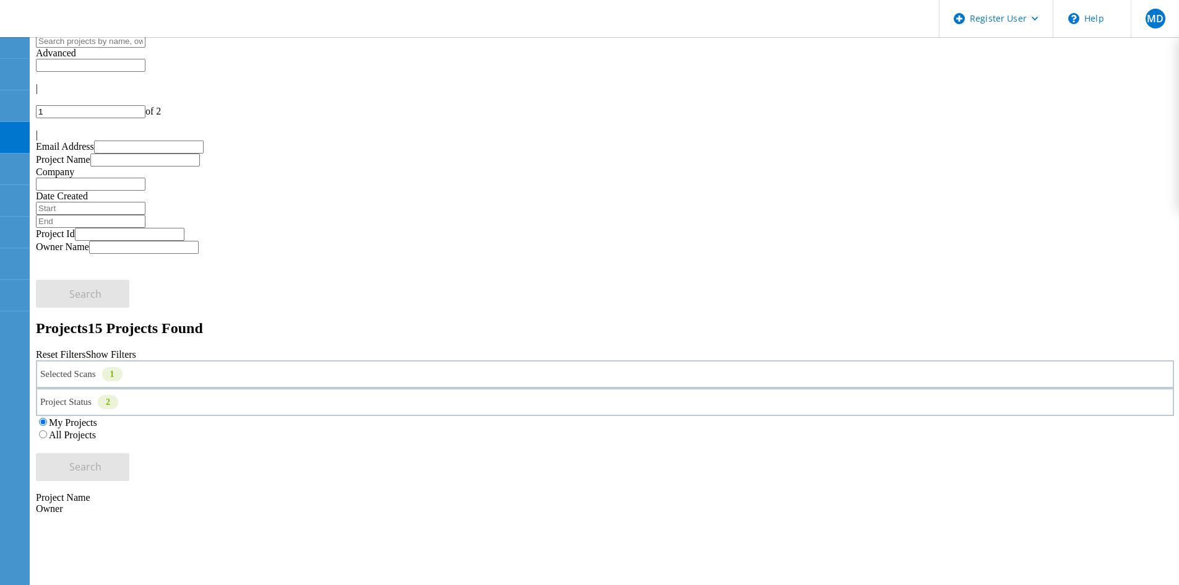
click at [381, 83] on div "| 1 of 2 |" at bounding box center [605, 112] width 1138 height 58
drag, startPoint x: 1123, startPoint y: 75, endPoint x: 1132, endPoint y: 69, distance: 11.2
click at [381, 83] on div "| 1 of 2 |" at bounding box center [605, 112] width 1138 height 58
click at [381, 118] on div at bounding box center [605, 123] width 1138 height 11
type input "2"
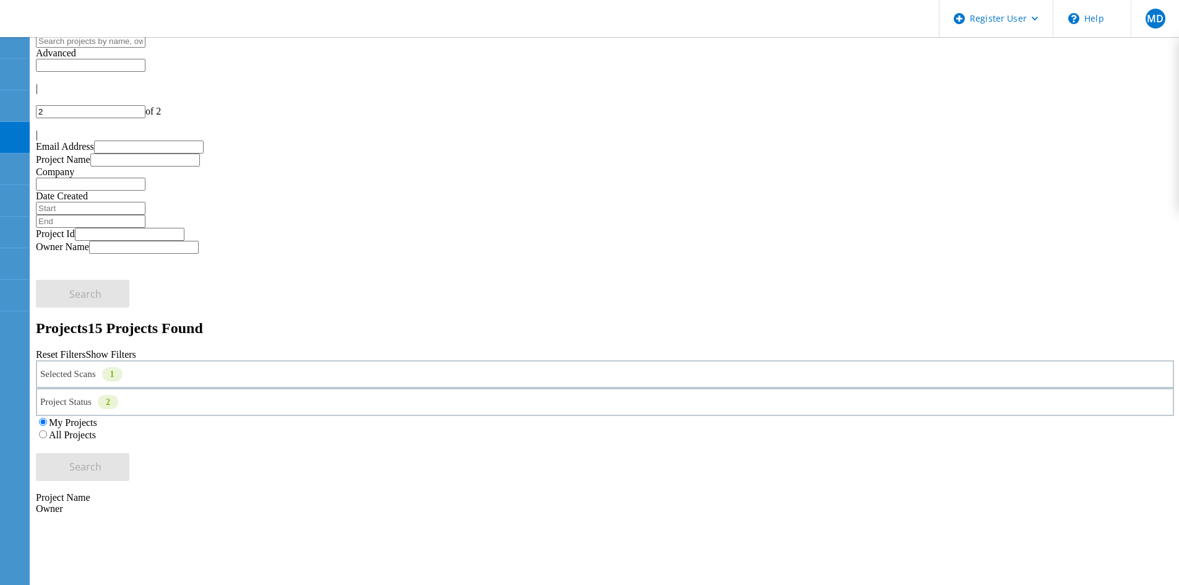
drag, startPoint x: 166, startPoint y: 376, endPoint x: 183, endPoint y: 383, distance: 17.8
drag, startPoint x: 171, startPoint y: 506, endPoint x: 161, endPoint y: 503, distance: 10.4
click at [381, 15] on span "MD" at bounding box center [1155, 19] width 17 height 10
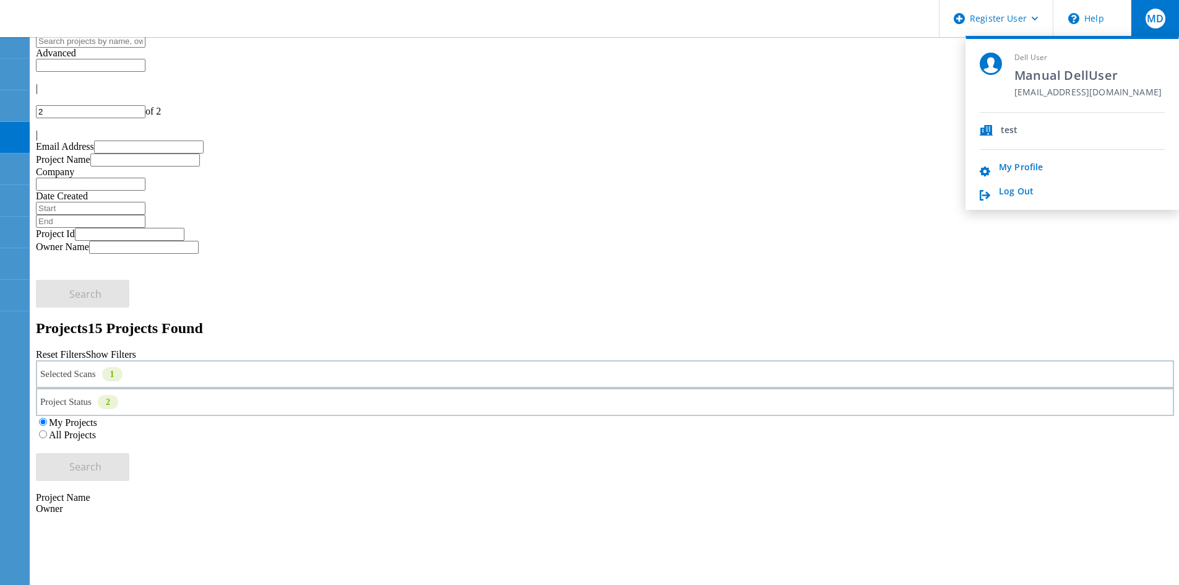
click at [381, 157] on div "My Profile Log Out" at bounding box center [1072, 174] width 185 height 48
click at [381, 157] on link "Log Out" at bounding box center [1016, 192] width 35 height 12
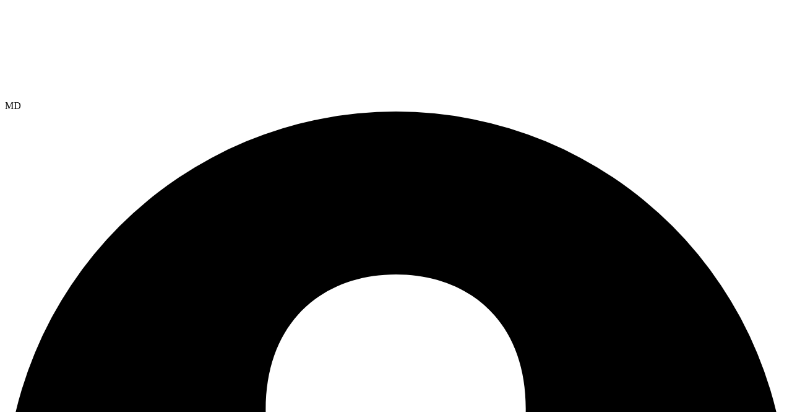
click at [21, 100] on span "MD" at bounding box center [13, 105] width 16 height 11
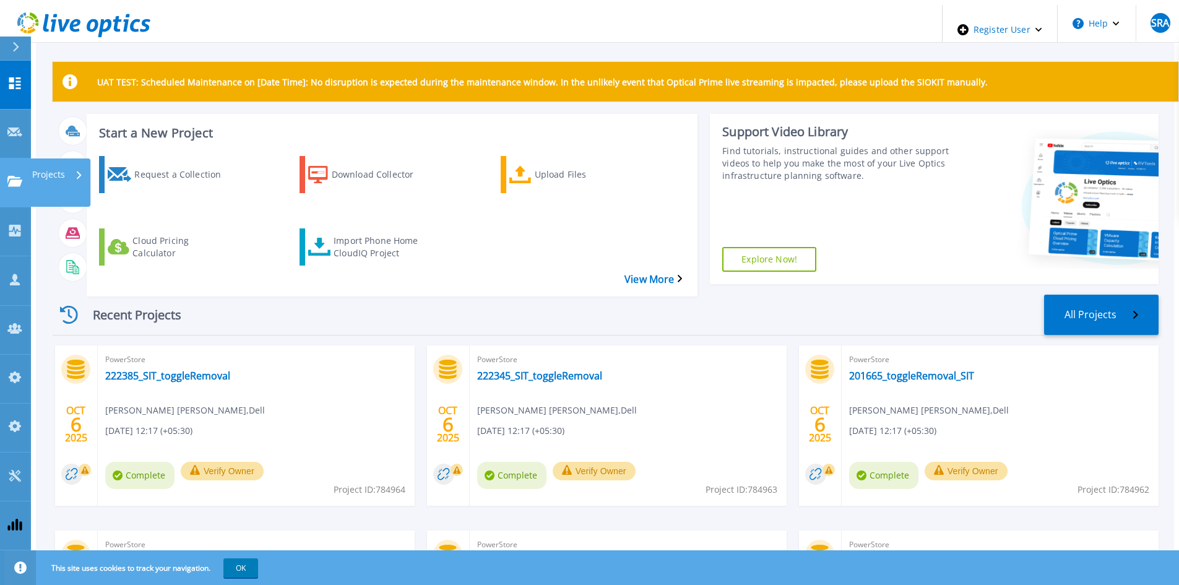
click at [6, 158] on link "Projects Projects" at bounding box center [15, 182] width 31 height 49
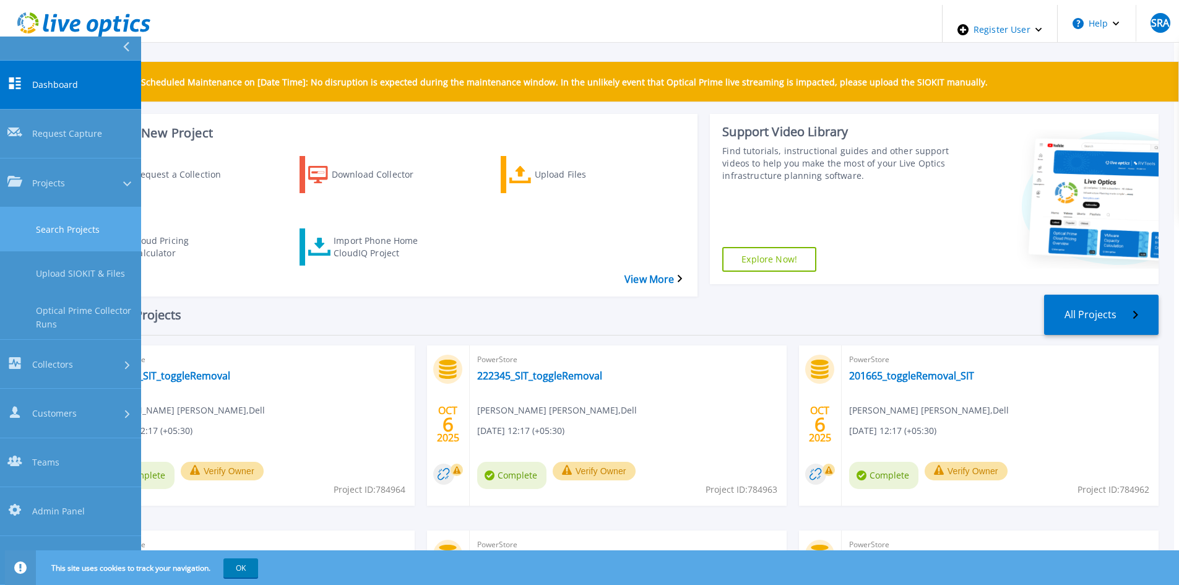
click at [59, 207] on link "Search Projects" at bounding box center [70, 229] width 141 height 44
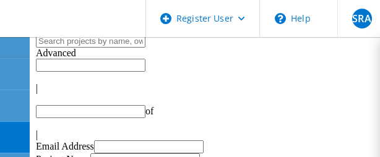
type input "1"
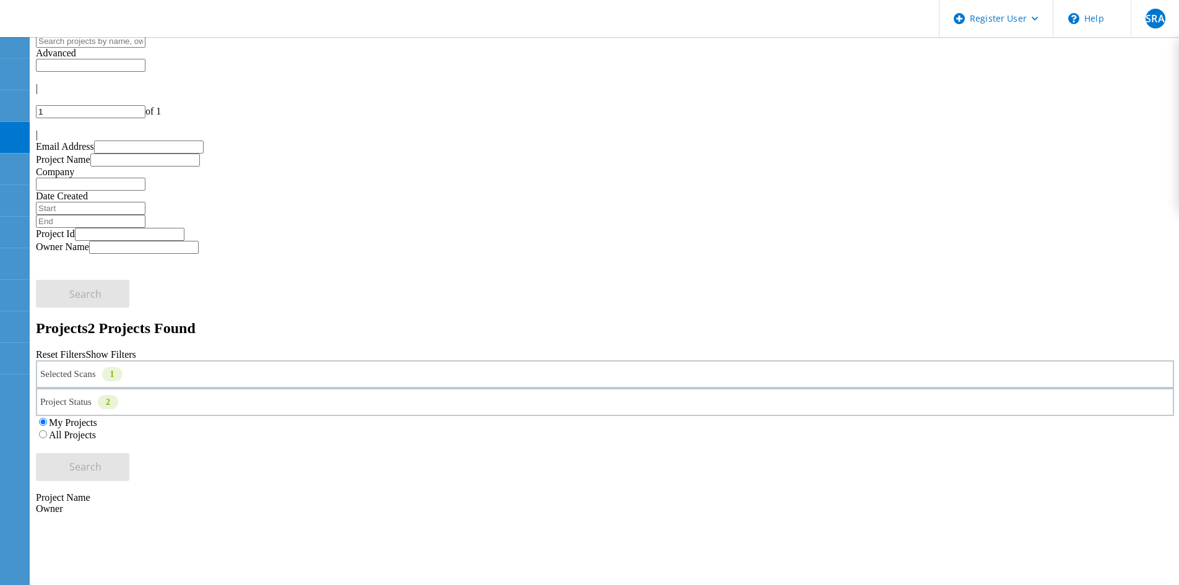
click at [226, 360] on div "Selected Scans 1" at bounding box center [605, 374] width 1138 height 28
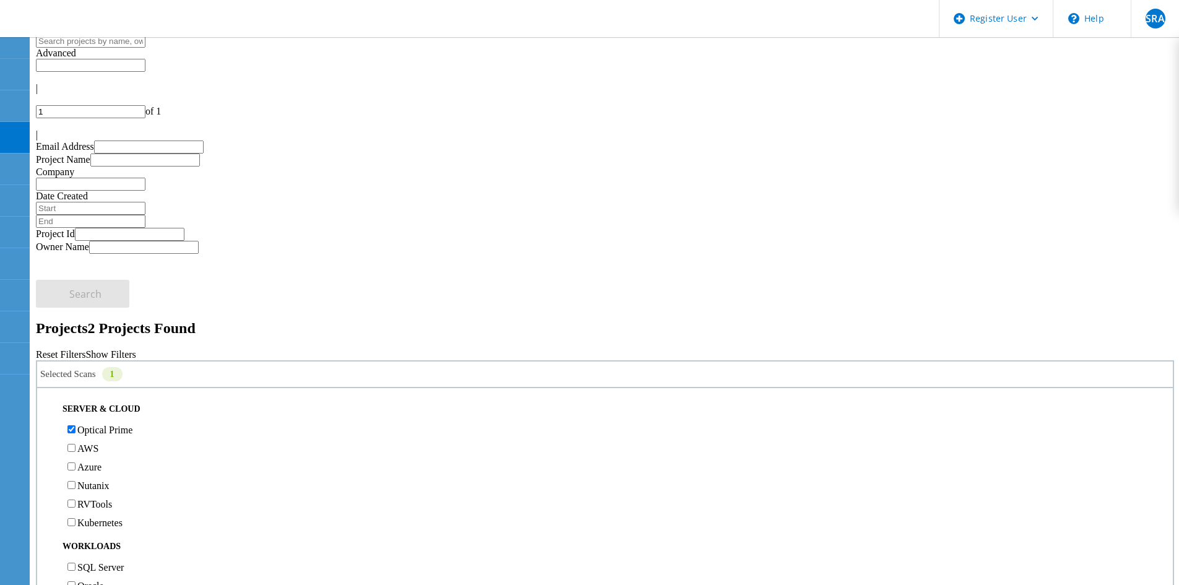
click at [84, 420] on div "Optical Prime" at bounding box center [605, 429] width 1124 height 19
click at [86, 420] on div "Optical Prime" at bounding box center [605, 429] width 1124 height 19
click at [93, 425] on label "Optical Prime" at bounding box center [104, 430] width 55 height 11
click at [76, 425] on input "Optical Prime" at bounding box center [71, 429] width 8 height 8
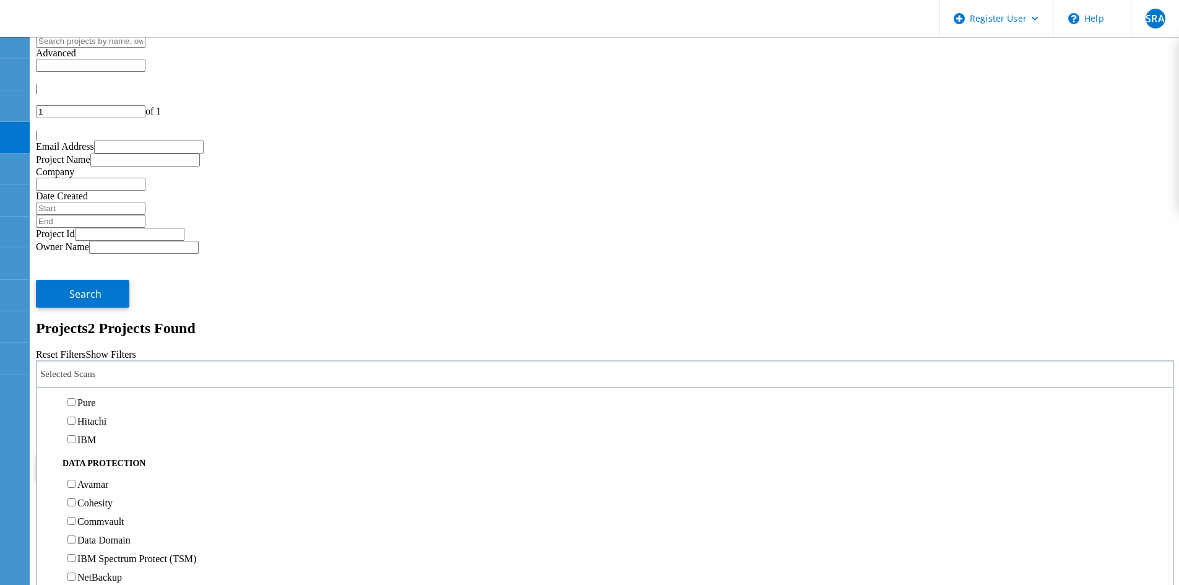
scroll to position [433, 0]
click at [95, 396] on label "Pure" at bounding box center [86, 401] width 18 height 11
click at [76, 397] on input "Pure" at bounding box center [71, 401] width 8 height 8
click at [129, 453] on button "Search" at bounding box center [82, 467] width 93 height 28
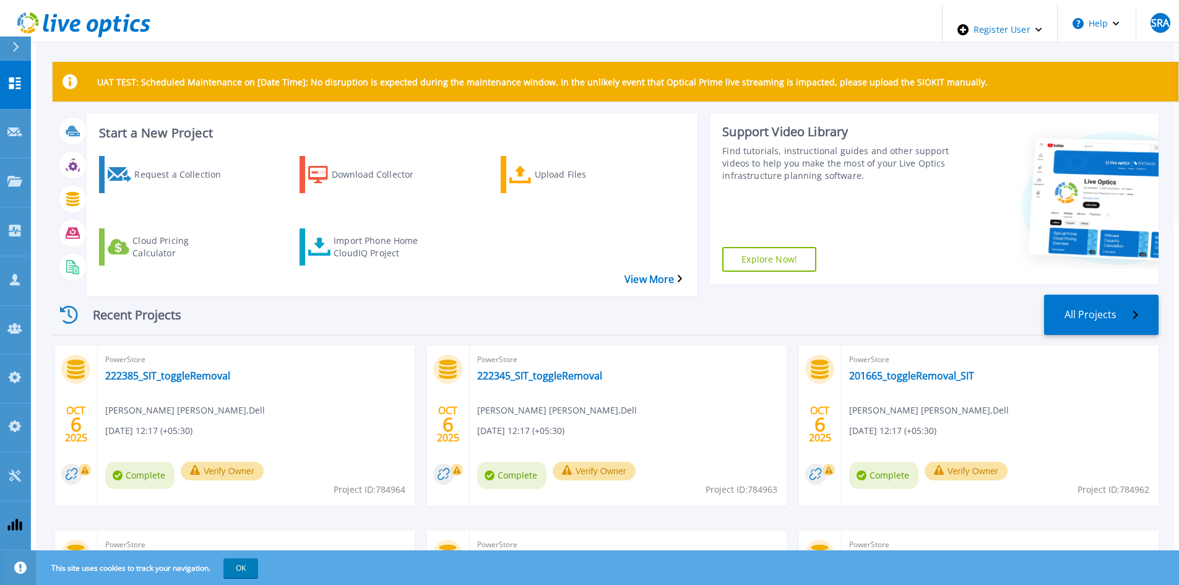
click at [293, 269] on div "Start a New Project Request a Collection Download Collector Upload Files Cloud …" at bounding box center [606, 199] width 1106 height 171
click at [22, 371] on icon at bounding box center [14, 377] width 15 height 12
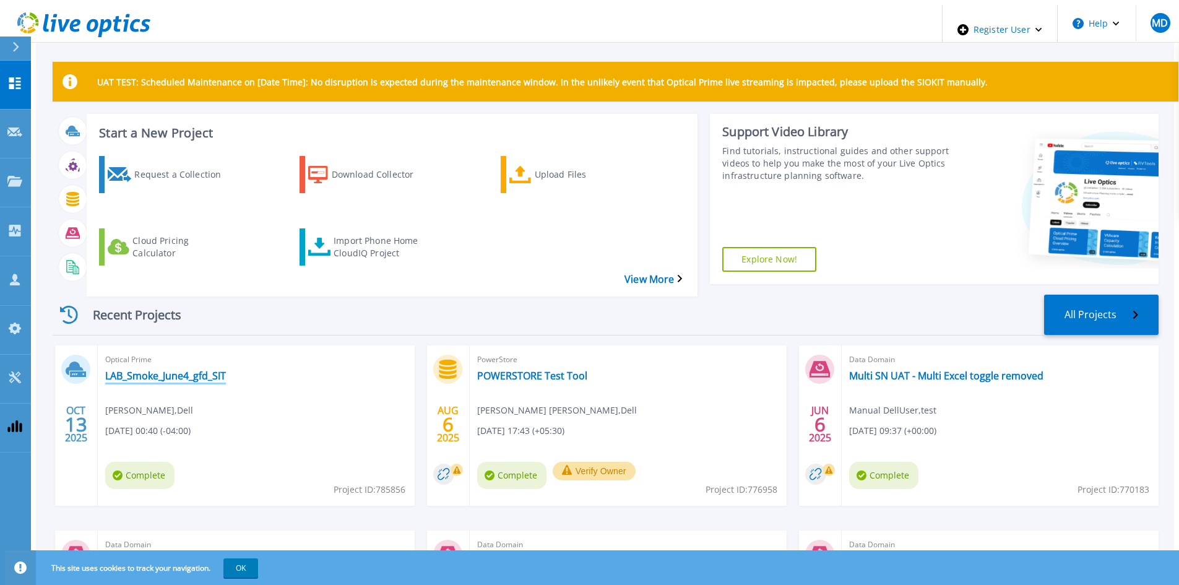
click at [142, 370] on link "LAB_Smoke_June4_gfd_SIT" at bounding box center [165, 376] width 121 height 12
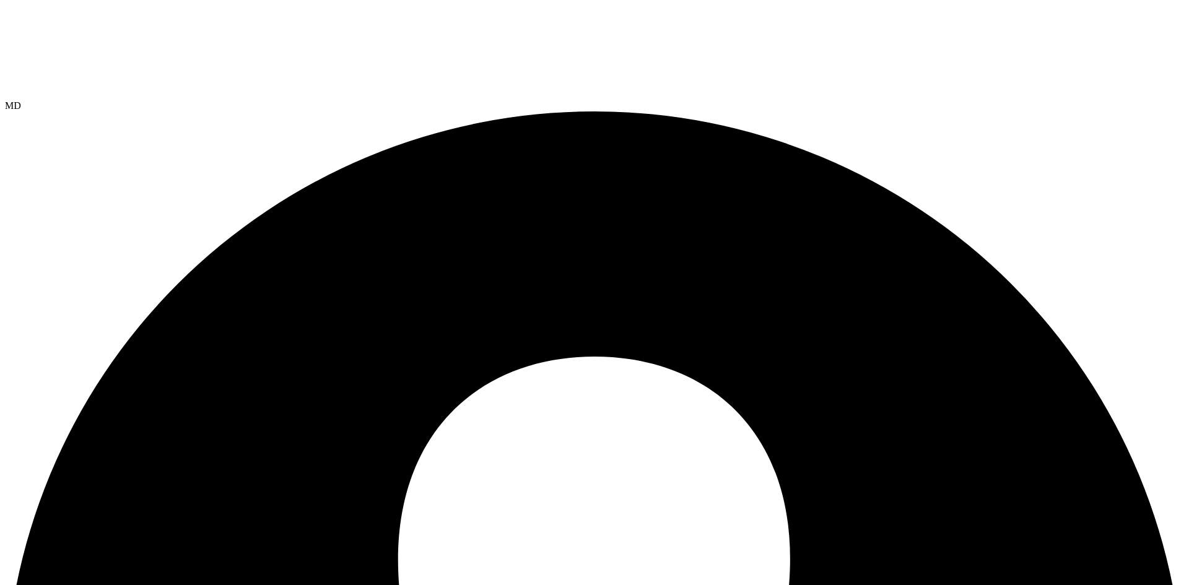
select select "USD"
click at [1173, 100] on div "MD" at bounding box center [594, 105] width 1179 height 11
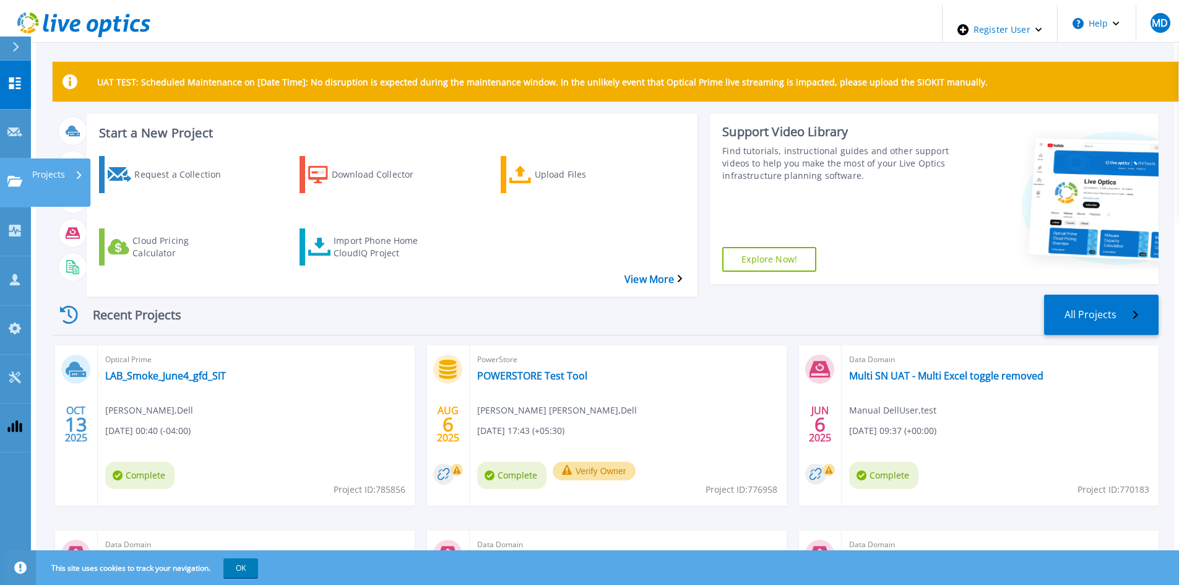
click at [19, 176] on icon at bounding box center [14, 181] width 15 height 11
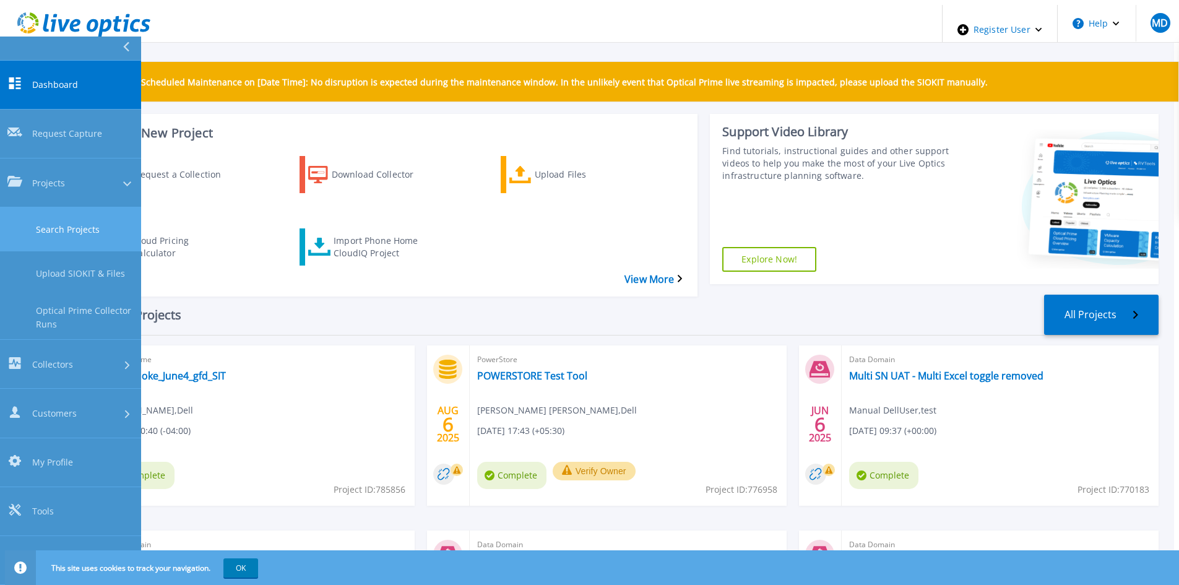
click at [56, 207] on link "Search Projects" at bounding box center [70, 229] width 141 height 44
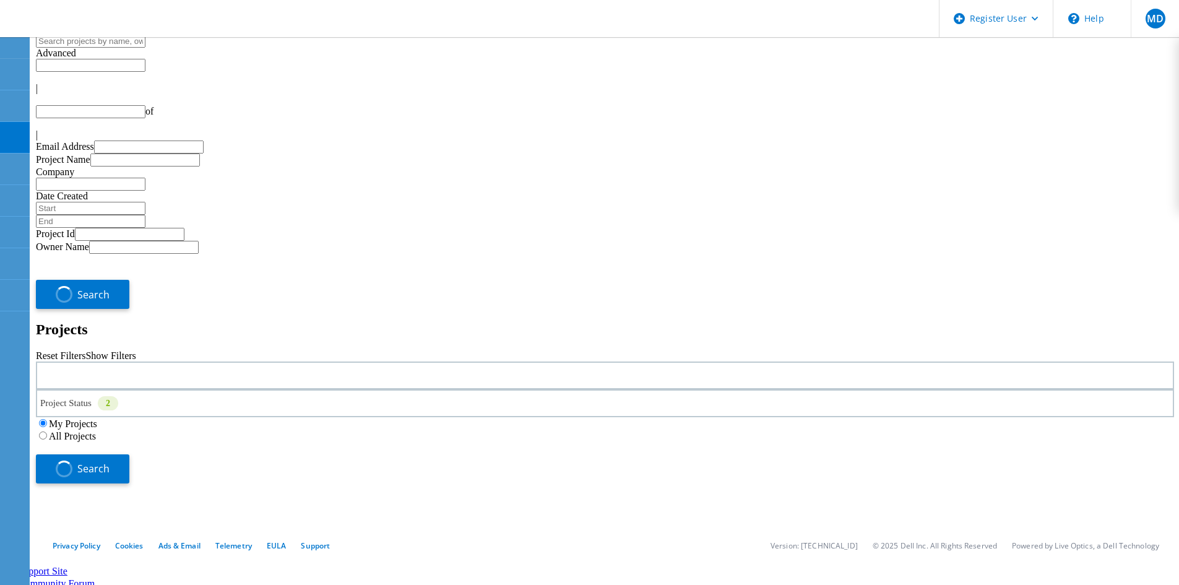
type input "1"
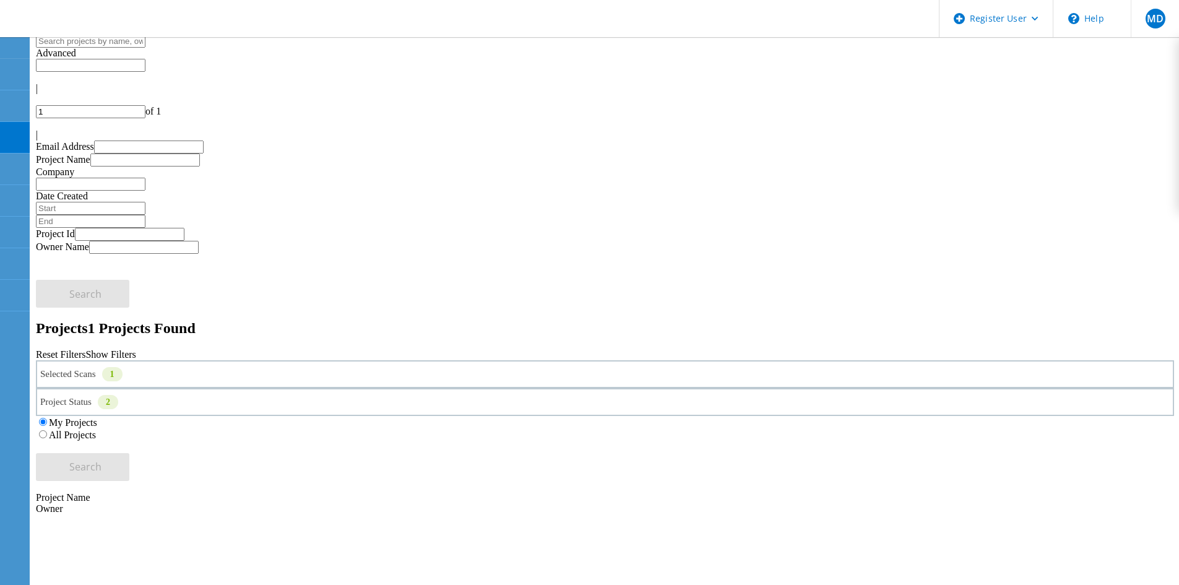
click at [223, 360] on div "Selected Scans 1" at bounding box center [605, 374] width 1138 height 28
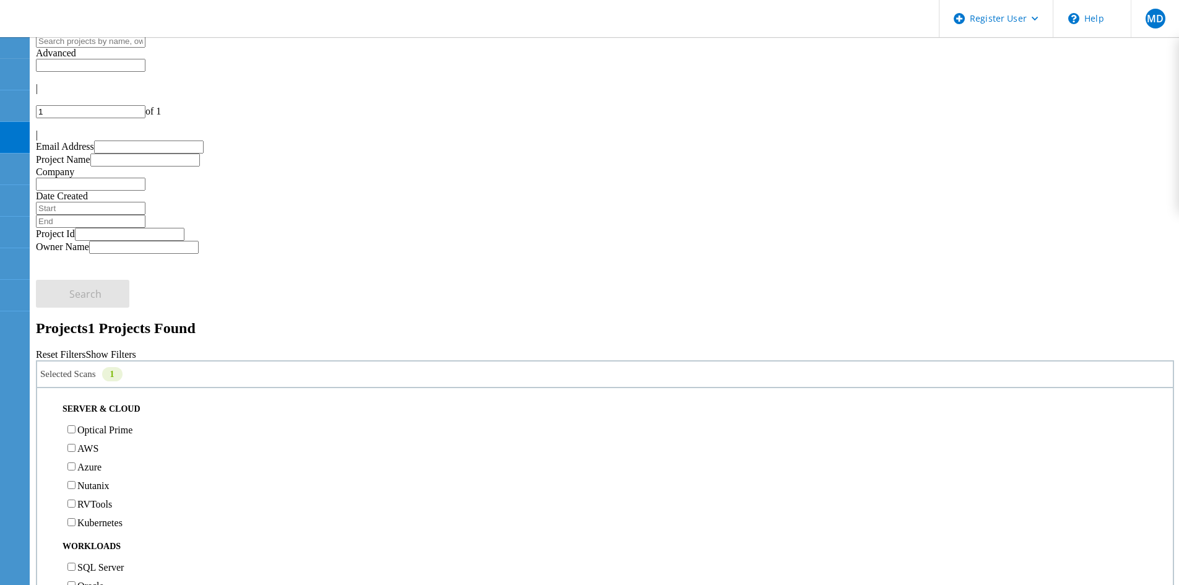
click at [146, 420] on div "Optical Prime" at bounding box center [605, 429] width 1124 height 19
click at [132, 425] on label "Optical Prime" at bounding box center [104, 430] width 55 height 11
click at [76, 425] on input "Optical Prime" at bounding box center [71, 429] width 8 height 8
click at [129, 453] on button "Search" at bounding box center [82, 467] width 93 height 28
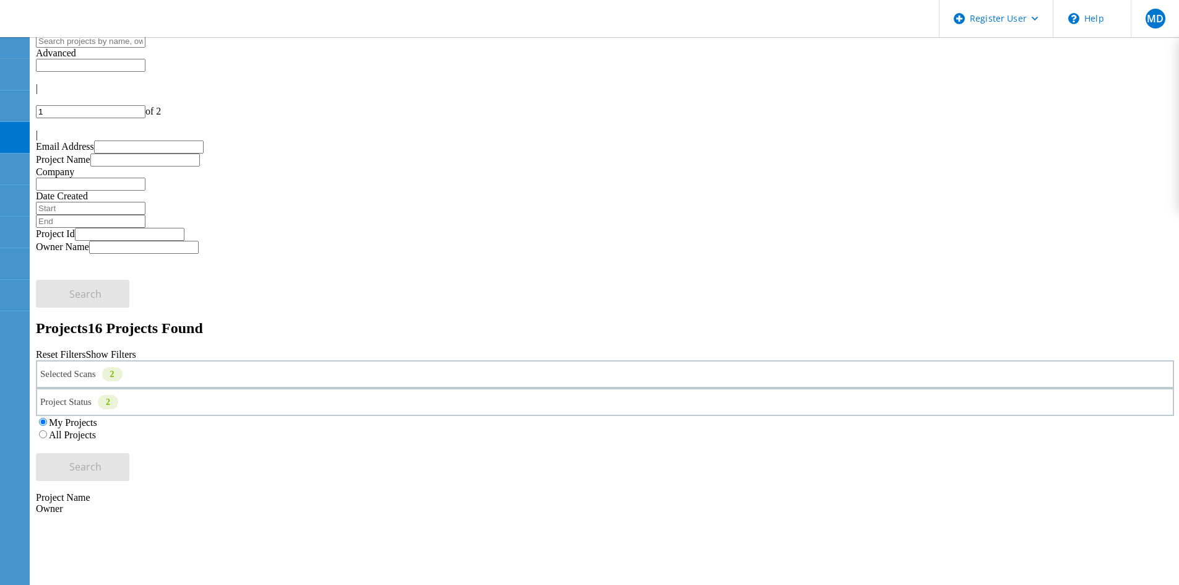
copy span "746928"
click at [1158, 22] on span "MD" at bounding box center [1155, 19] width 17 height 10
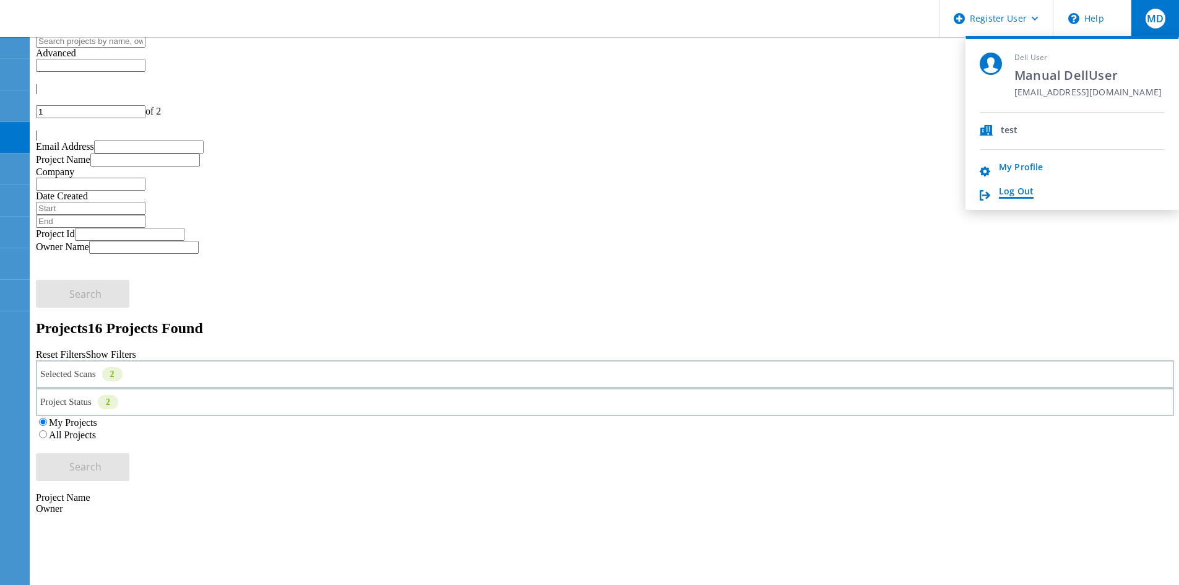
click at [1014, 196] on link "Log Out" at bounding box center [1016, 192] width 35 height 12
